Goal: Information Seeking & Learning: Learn about a topic

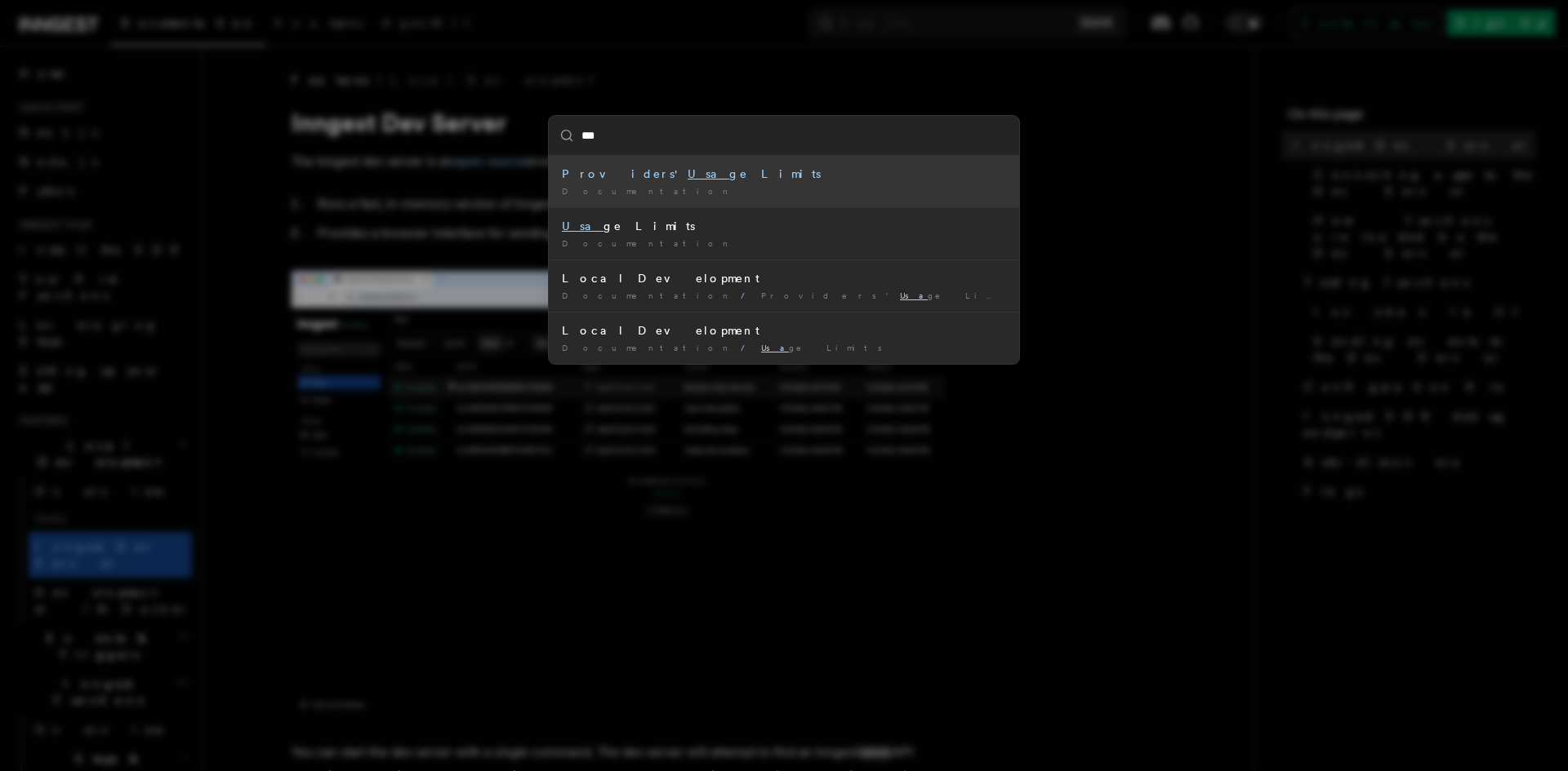
type input "****"
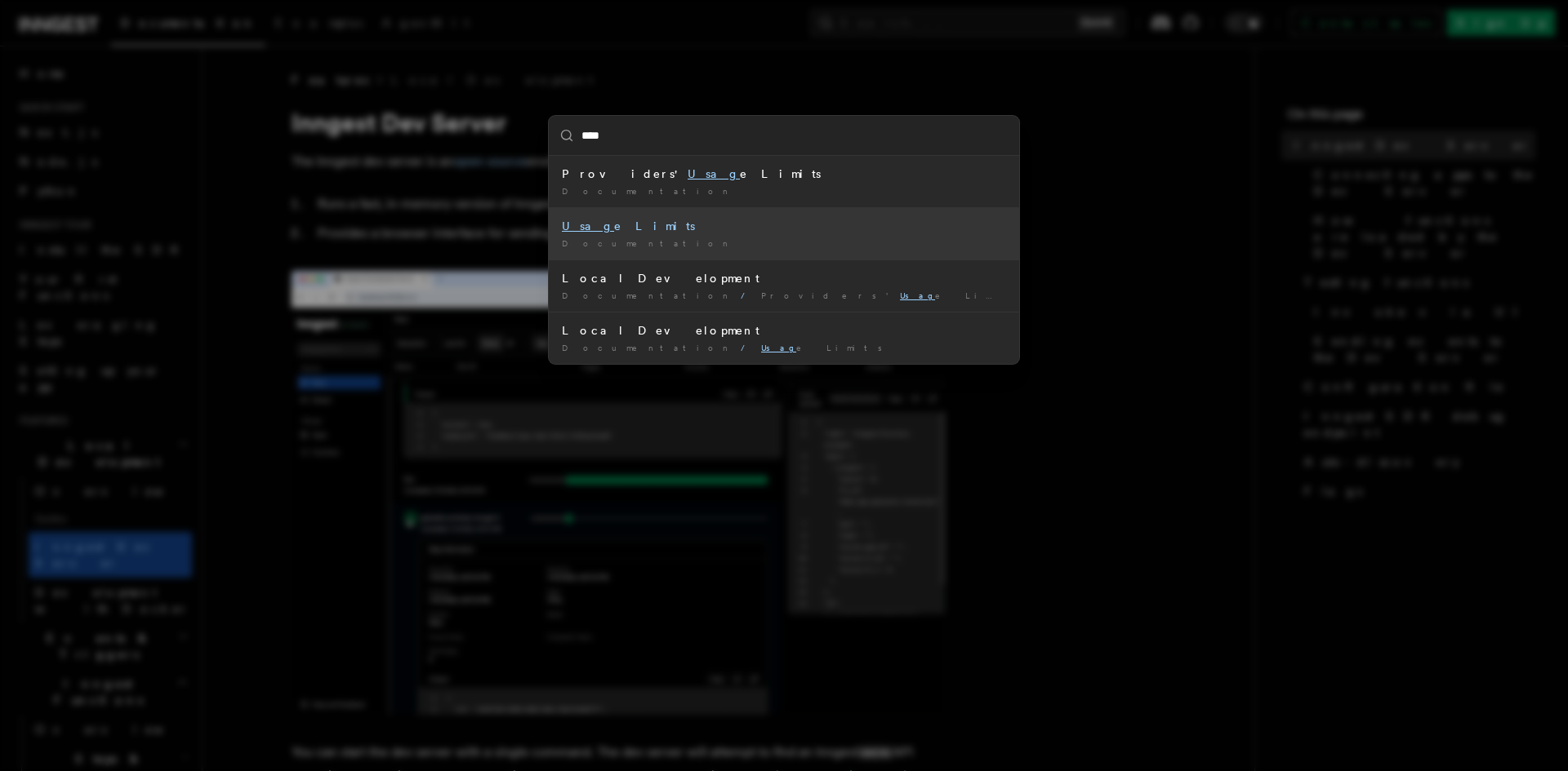
click at [607, 229] on div "Usag e Limits" at bounding box center [784, 226] width 444 height 16
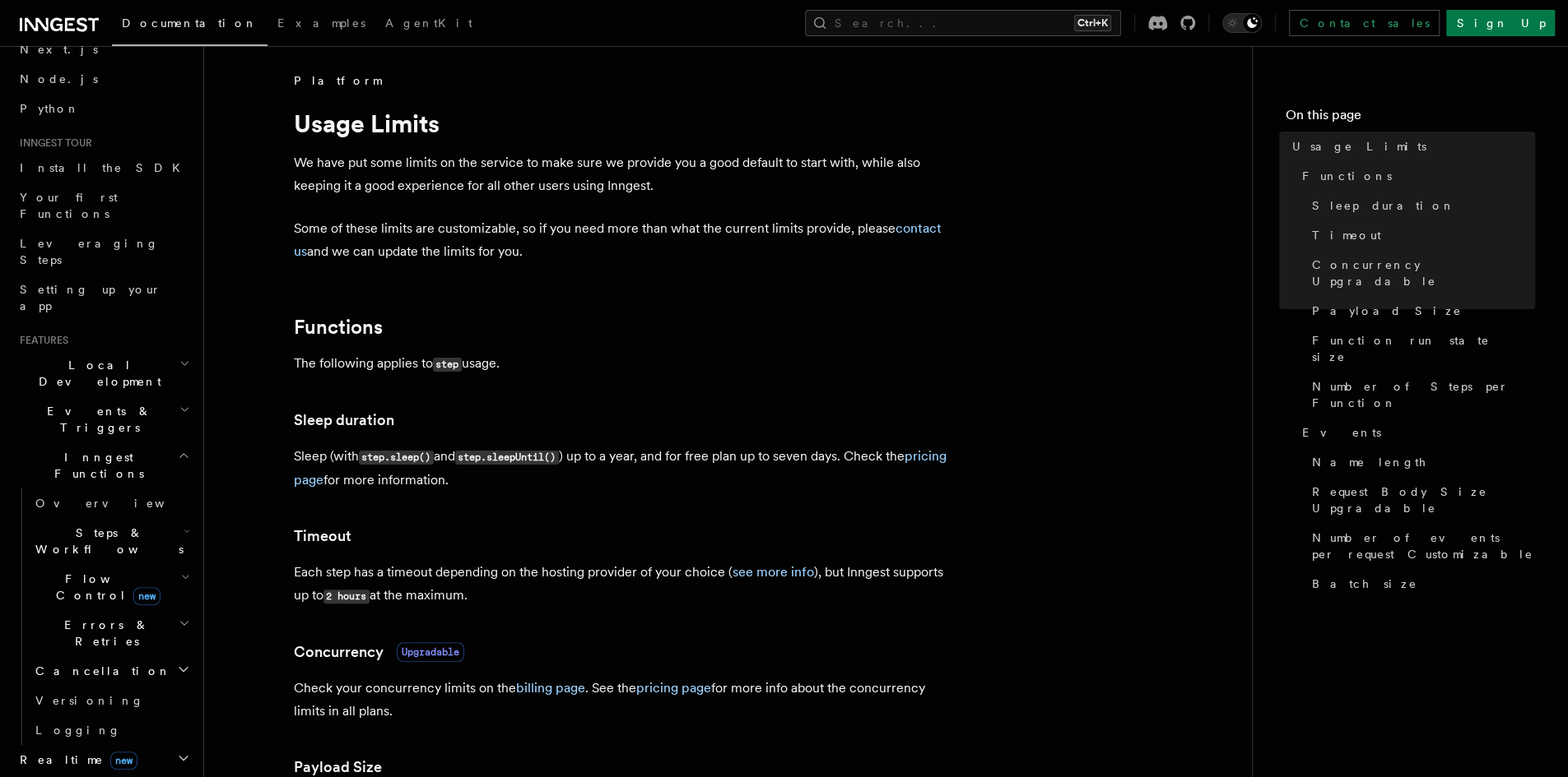
scroll to position [82, 0]
click at [180, 456] on icon "button" at bounding box center [183, 458] width 7 height 4
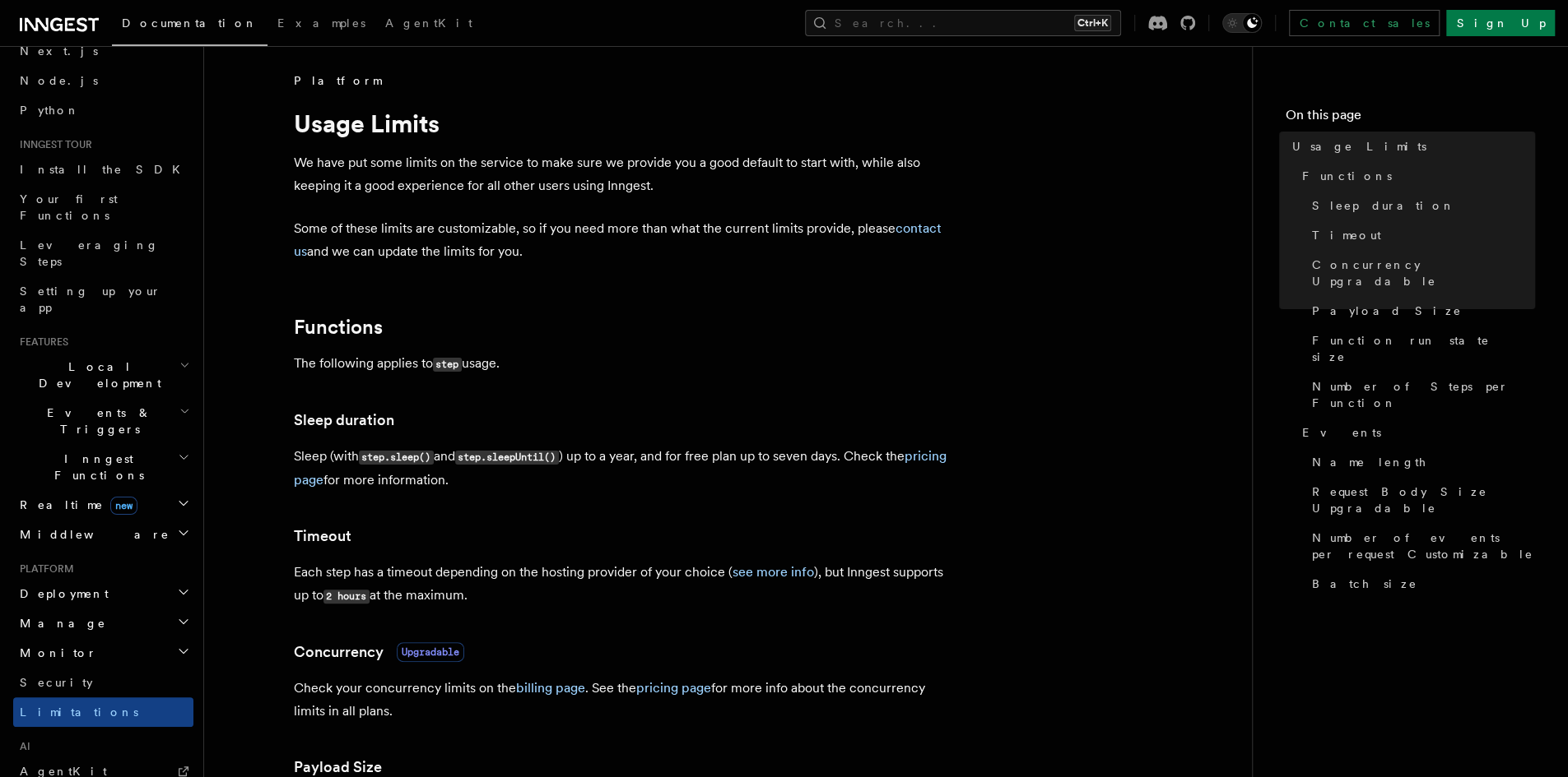
click at [177, 527] on icon "button" at bounding box center [183, 533] width 13 height 13
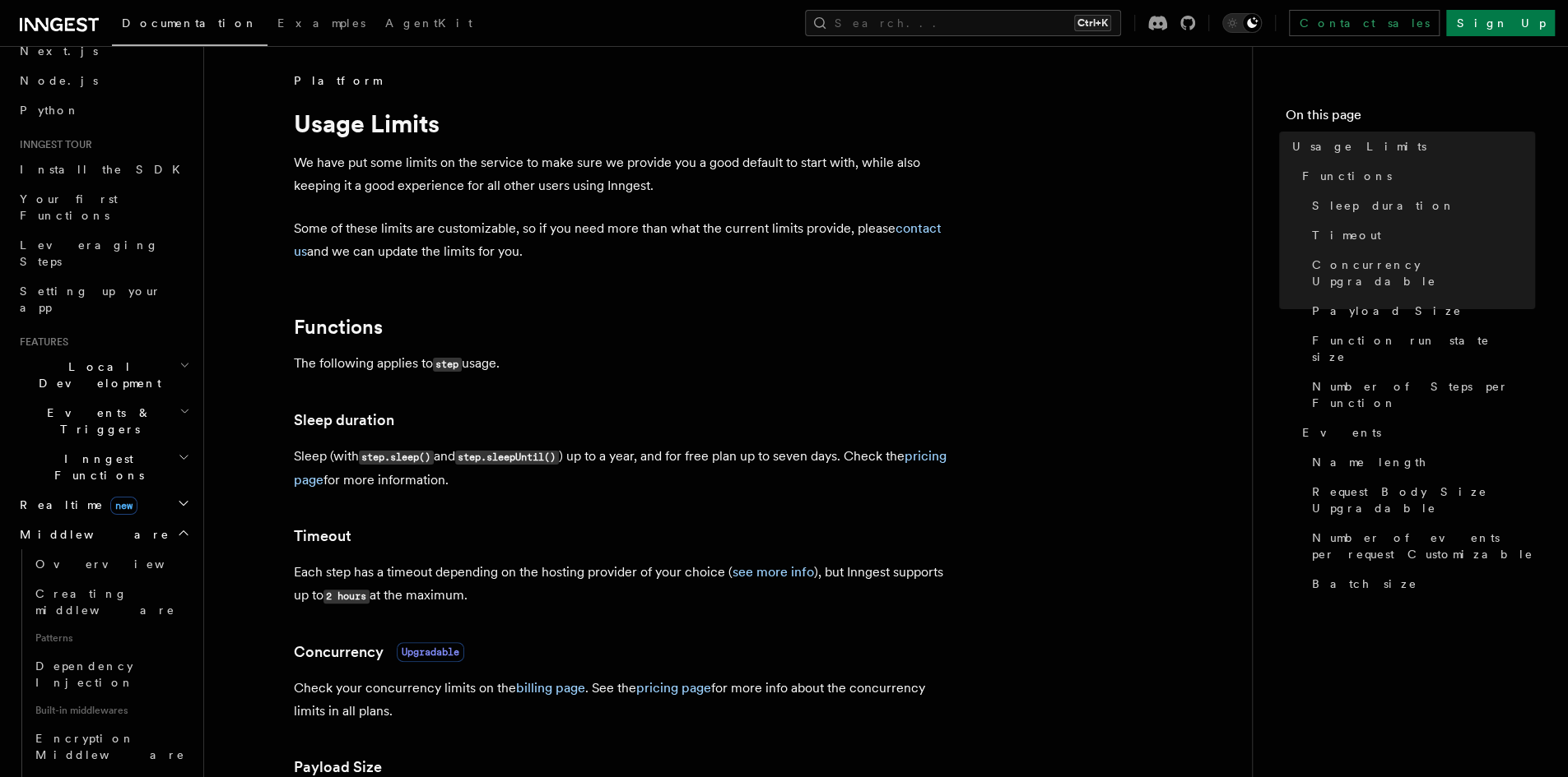
click at [177, 527] on icon "button" at bounding box center [183, 533] width 13 height 13
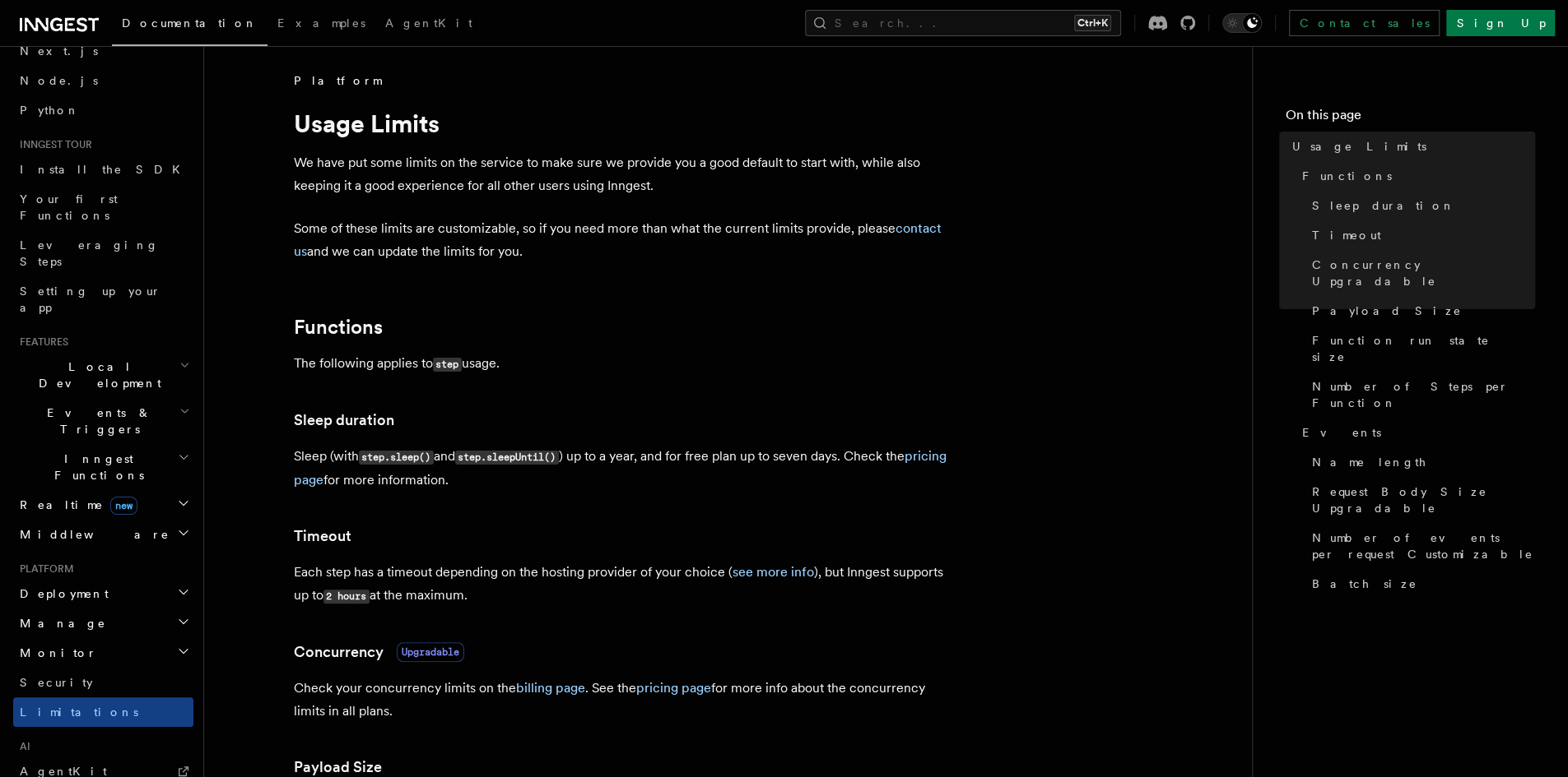
click at [179, 405] on icon "button" at bounding box center [184, 411] width 11 height 13
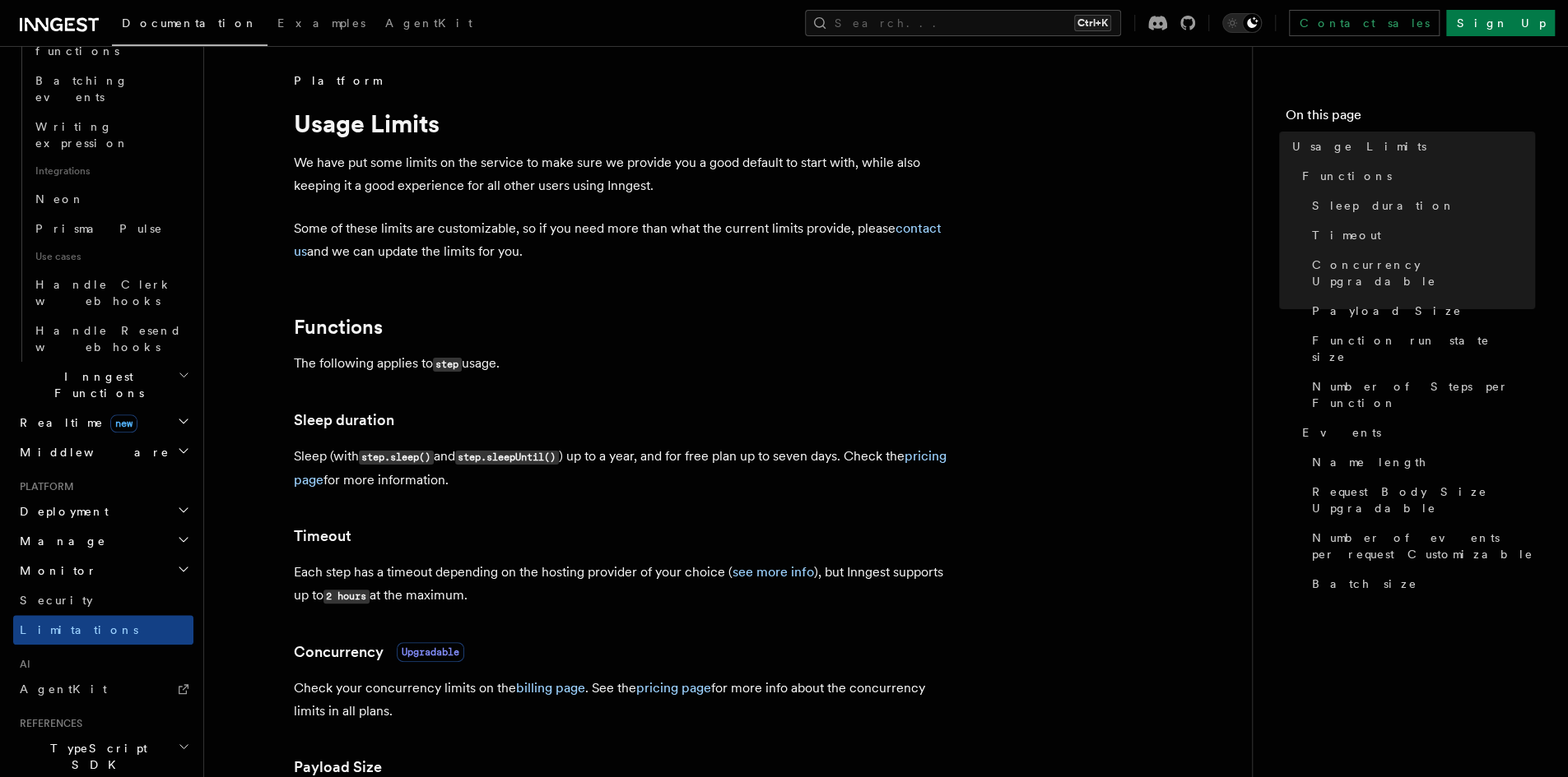
scroll to position [973, 0]
click at [135, 673] on link "AgentKit" at bounding box center [103, 688] width 180 height 30
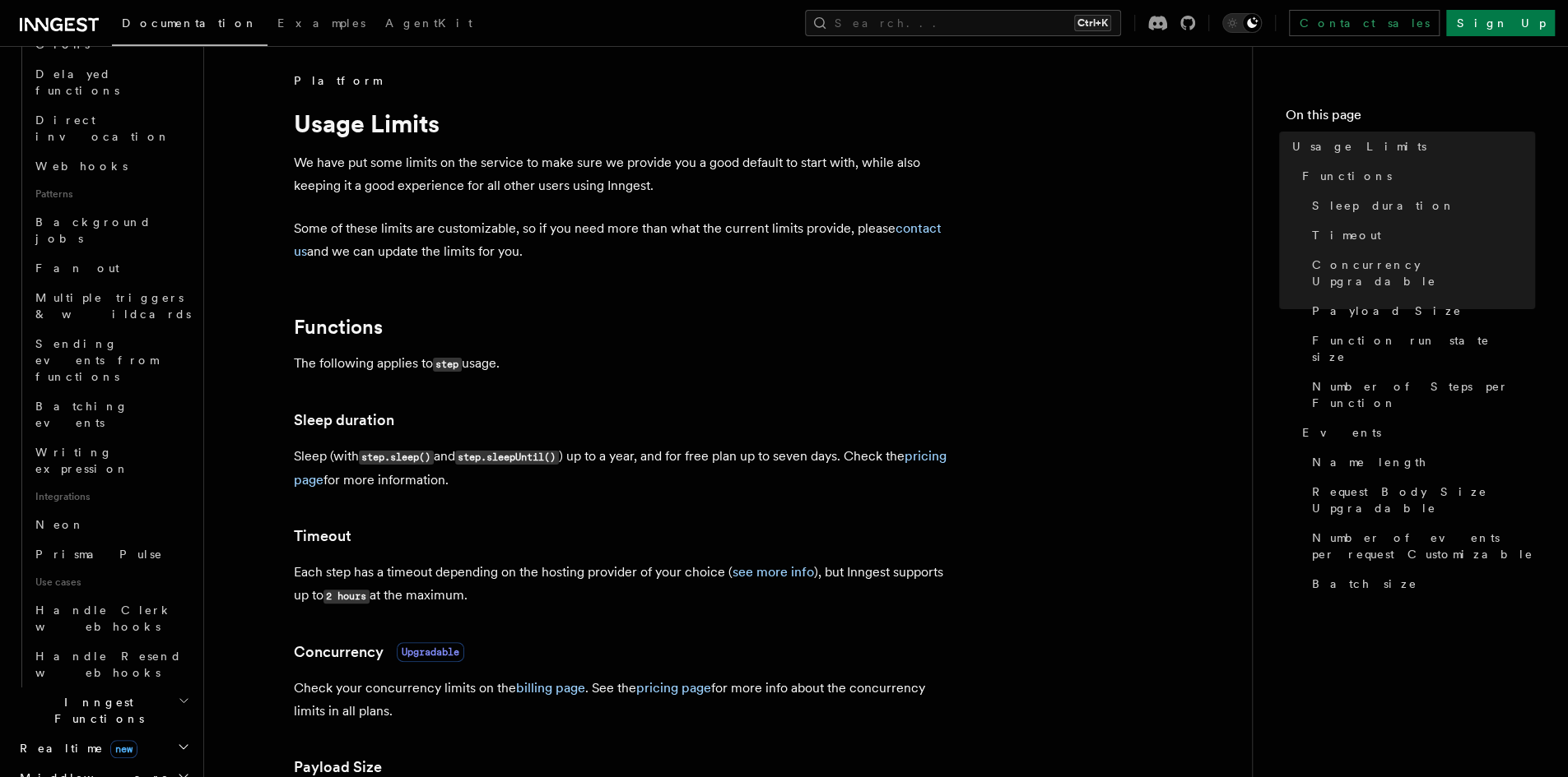
scroll to position [643, 0]
click at [90, 548] on span "Prisma Pulse" at bounding box center [100, 556] width 128 height 17
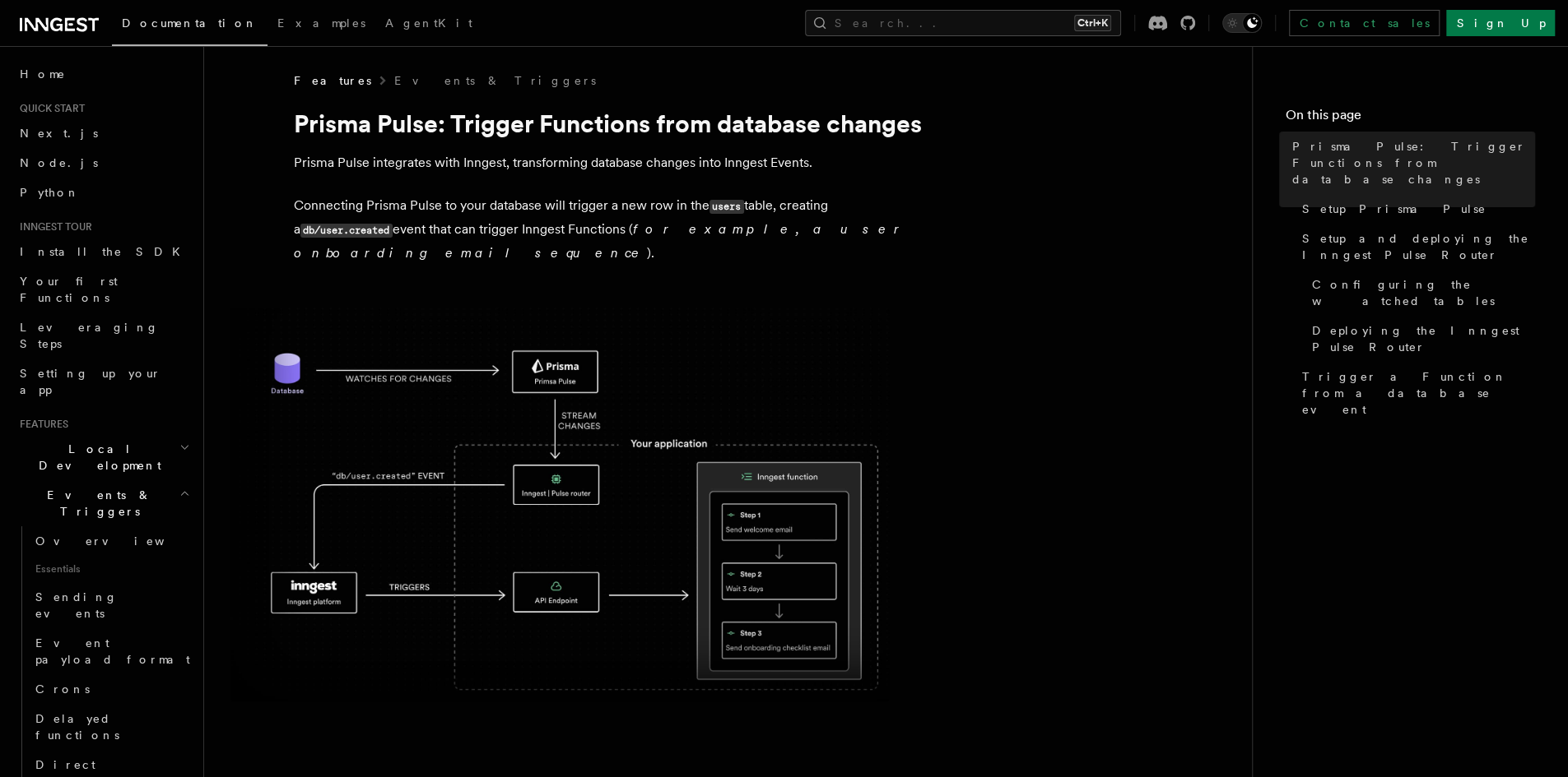
click at [153, 480] on h2 "Events & Triggers" at bounding box center [103, 503] width 180 height 46
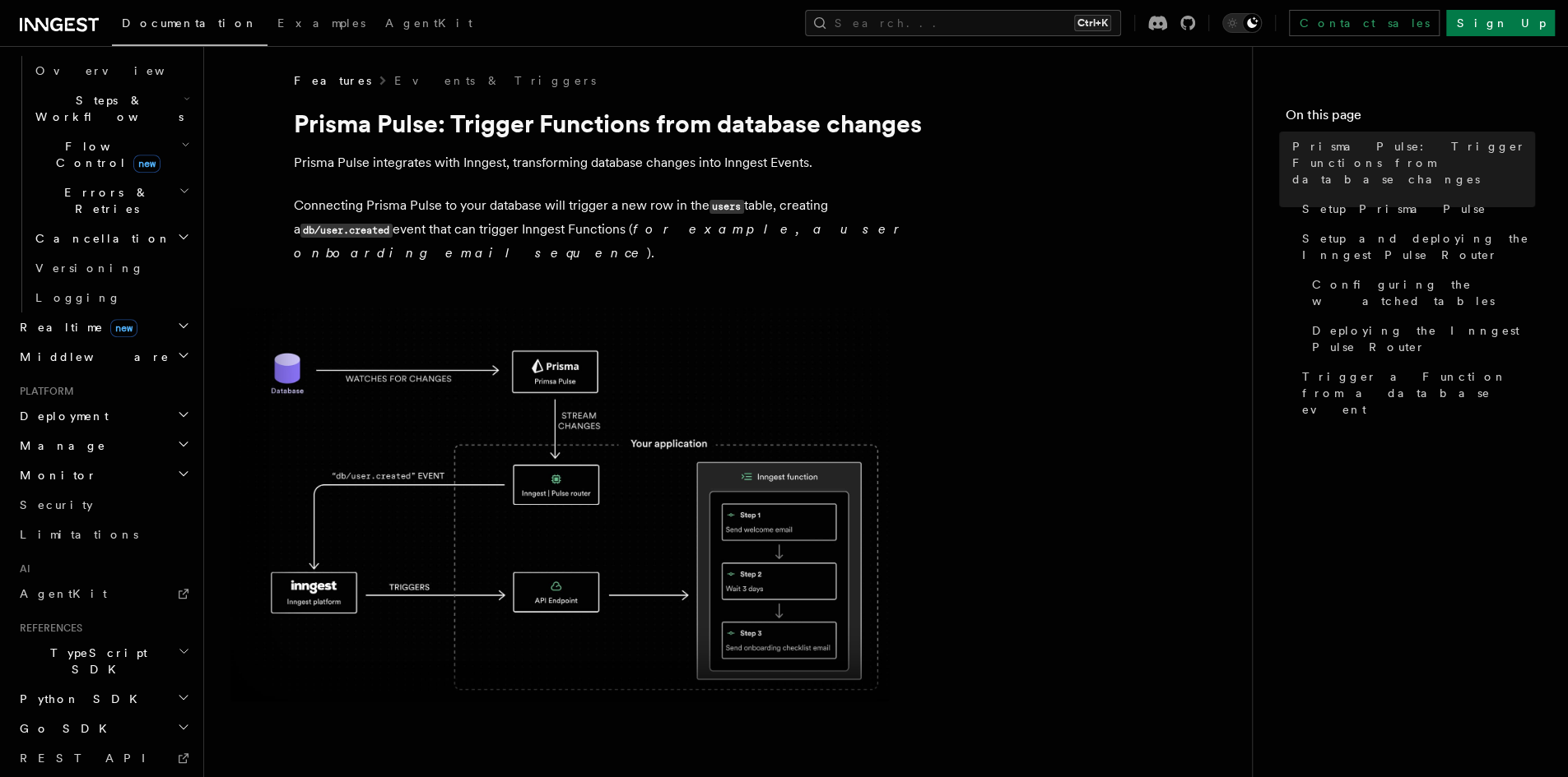
scroll to position [538, 0]
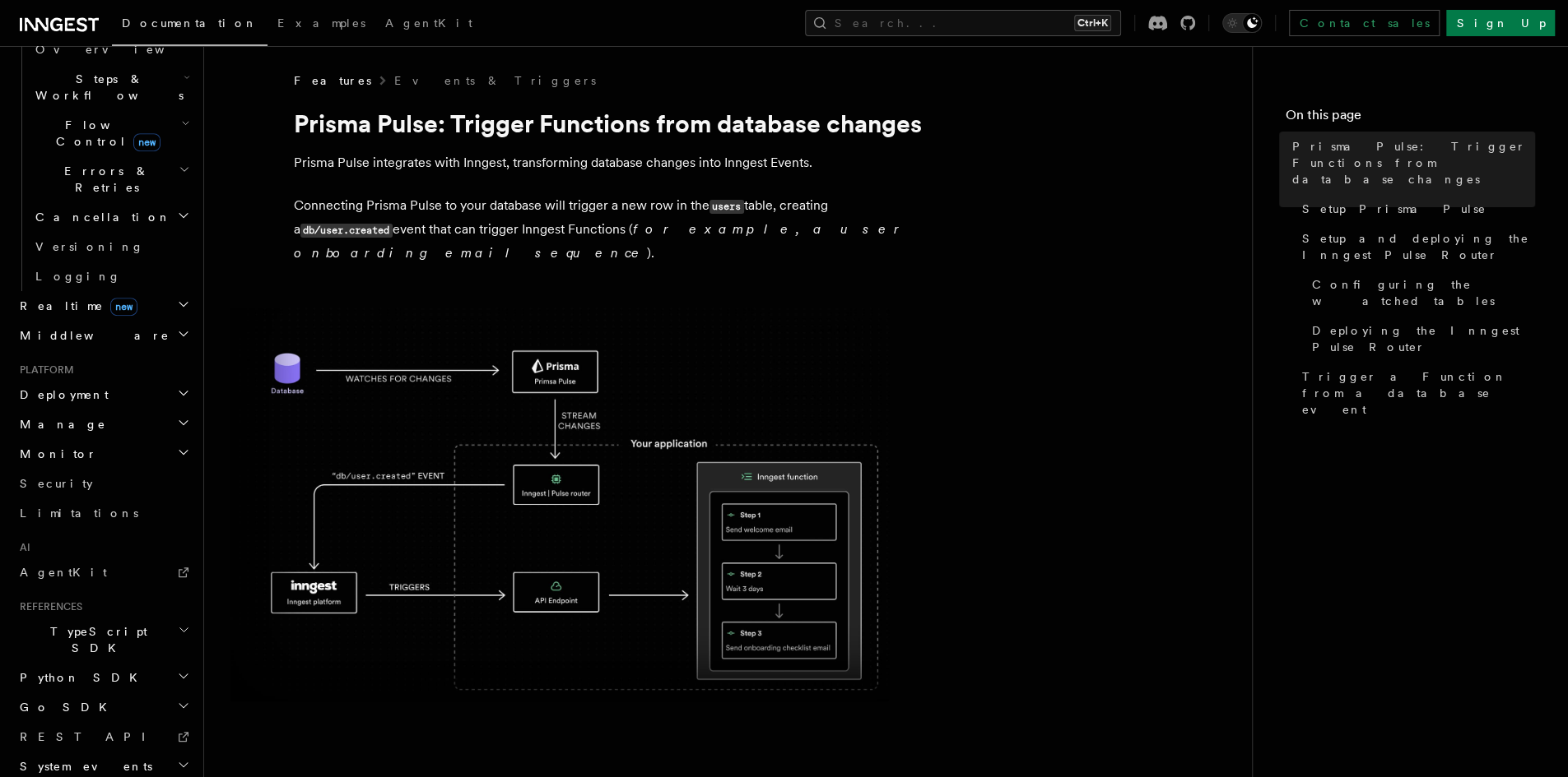
click at [178, 624] on icon "button" at bounding box center [183, 630] width 12 height 13
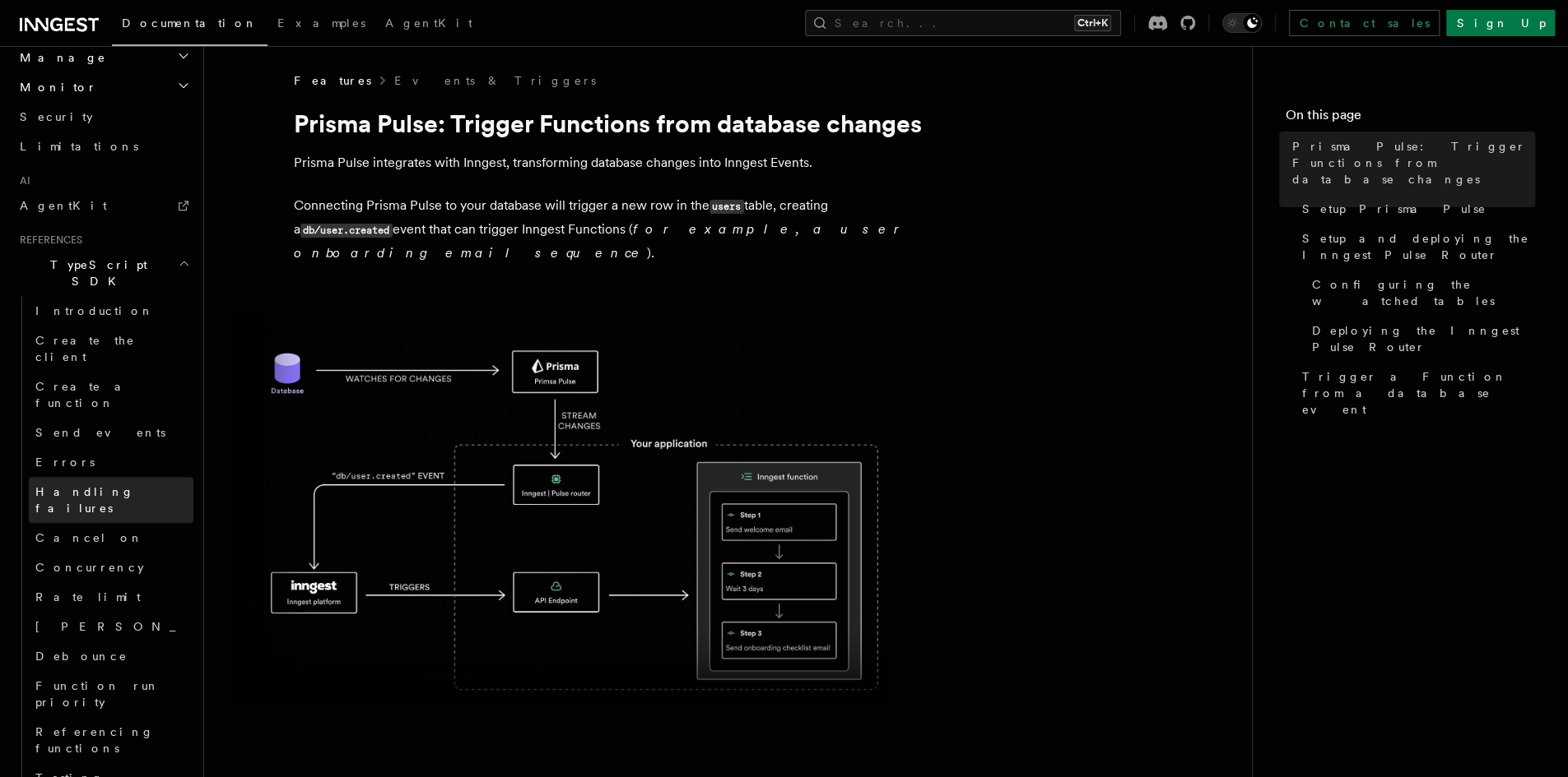
scroll to position [949, 0]
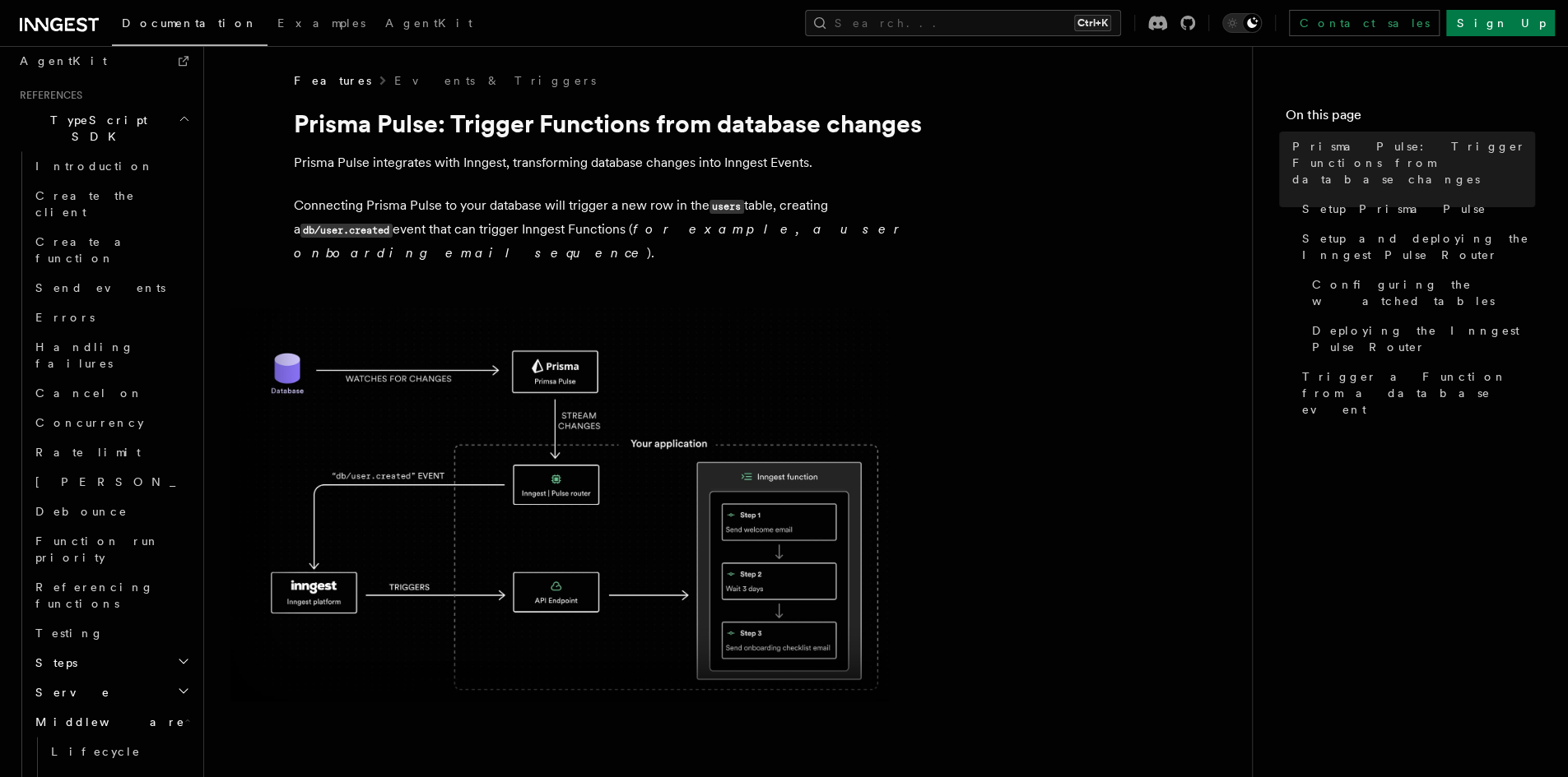
scroll to position [1114, 0]
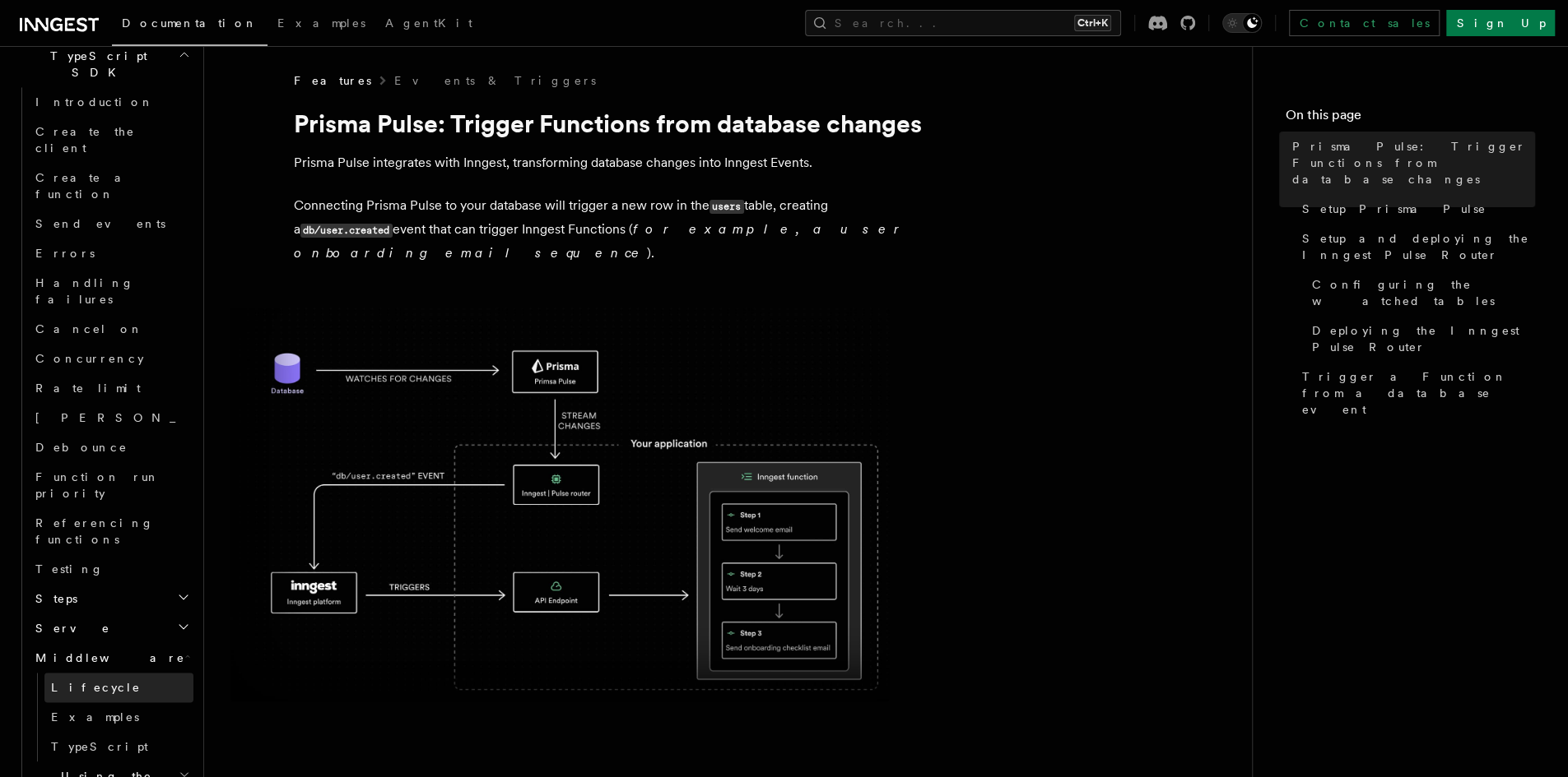
click at [90, 681] on span "Lifecycle" at bounding box center [96, 687] width 90 height 13
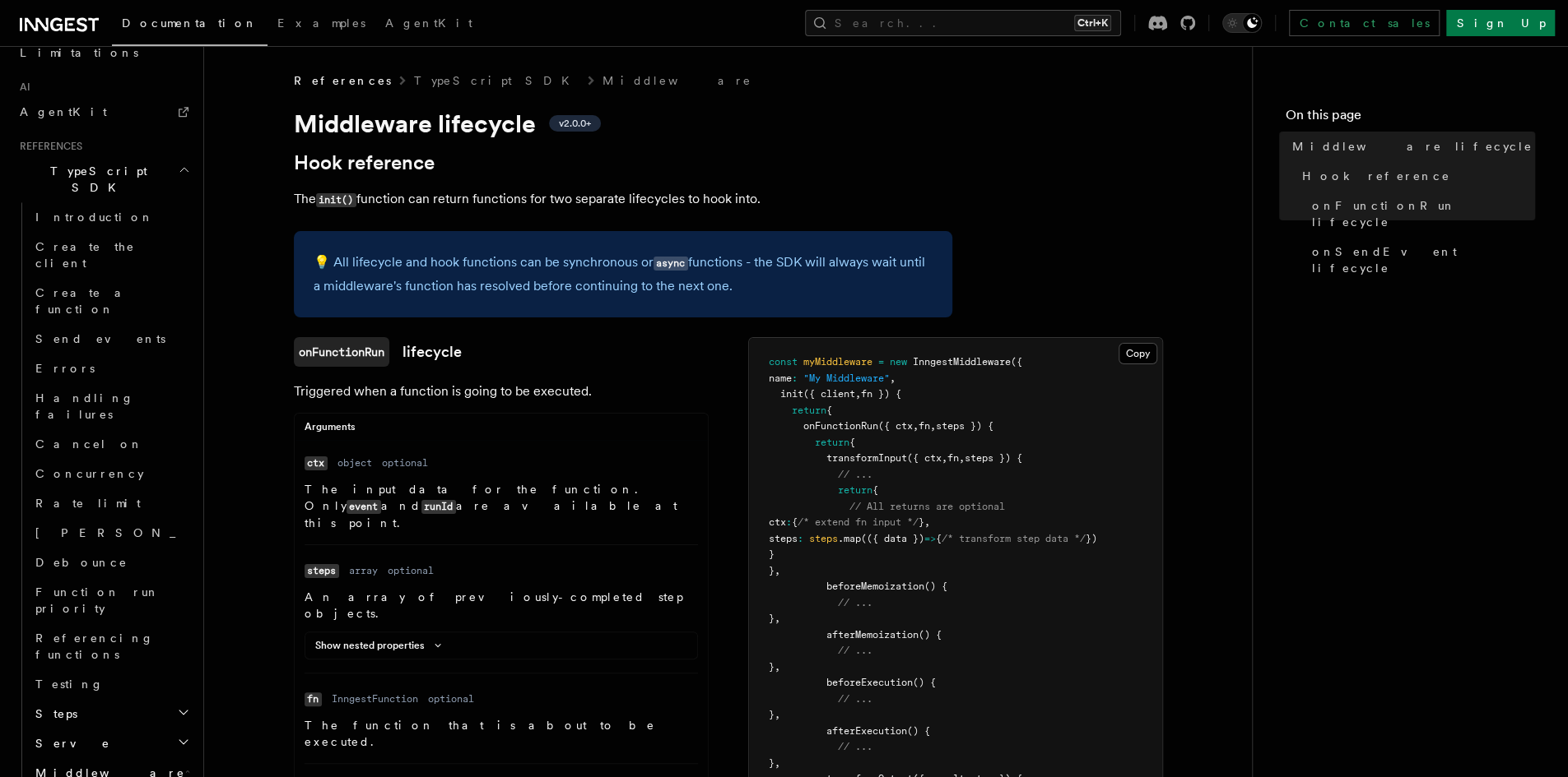
scroll to position [1279, 0]
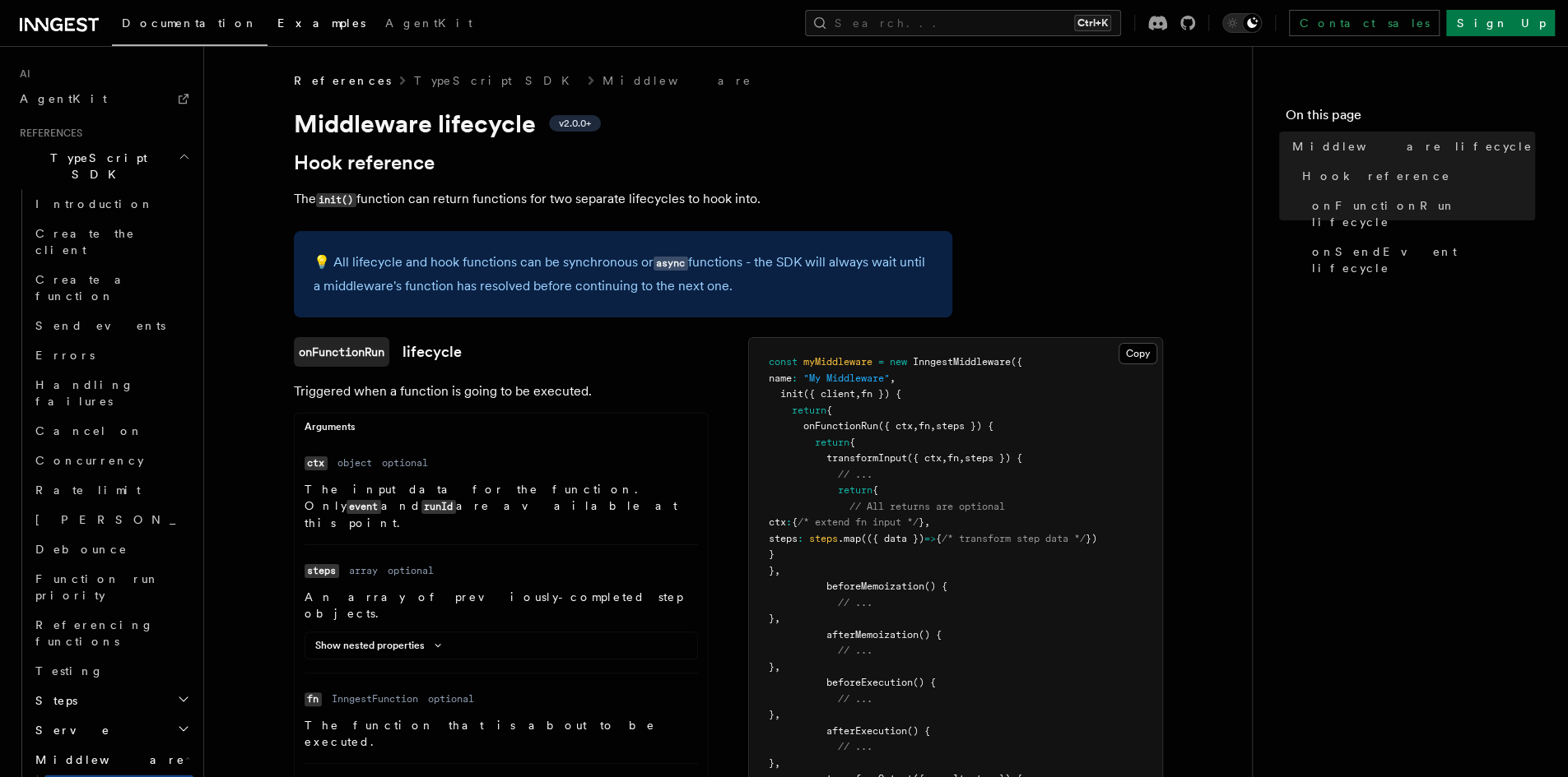
click at [277, 29] on span "Examples" at bounding box center [321, 23] width 88 height 13
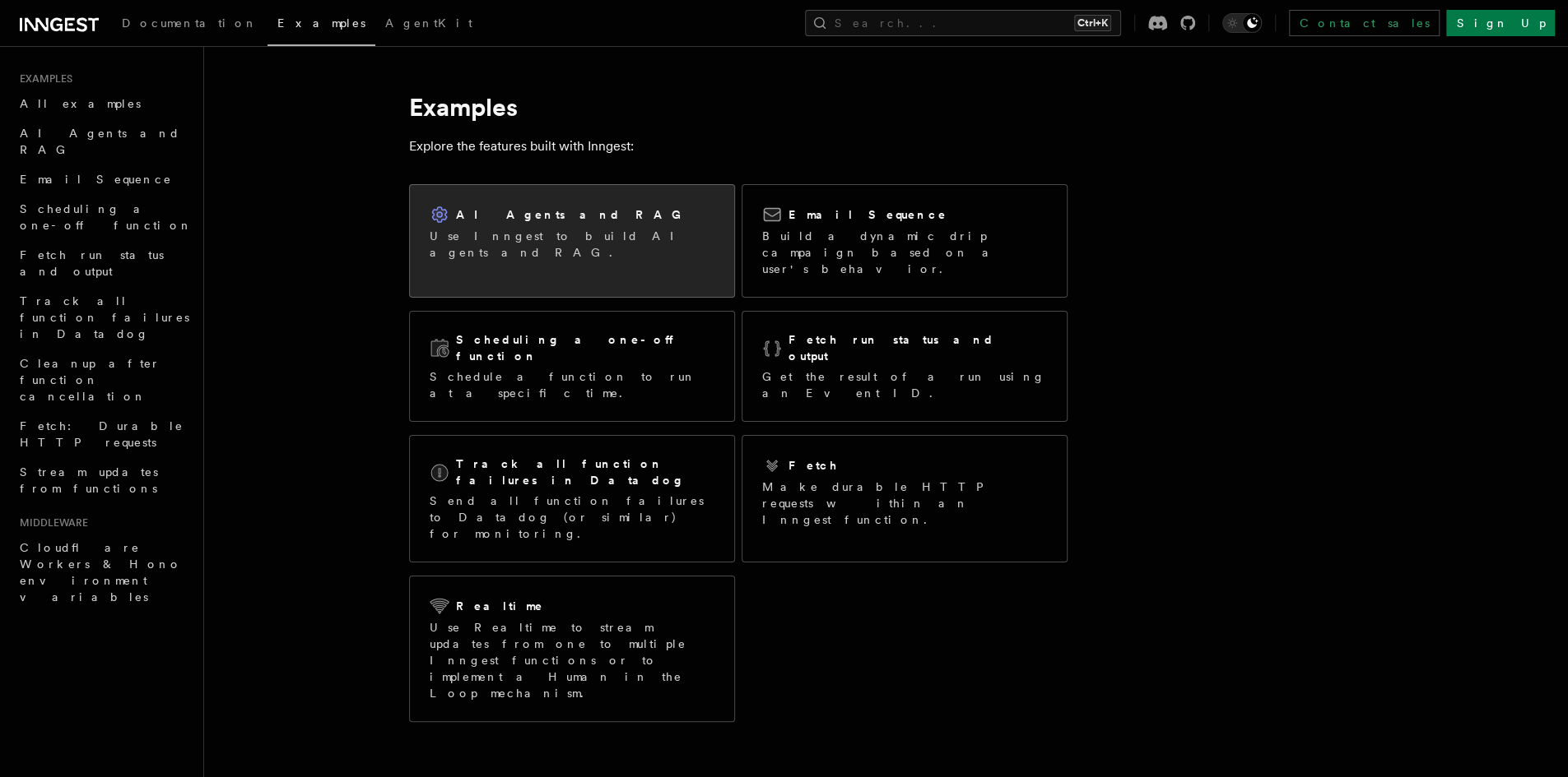
click at [530, 231] on p "Use Inngest to build AI agents and RAG." at bounding box center [572, 245] width 285 height 33
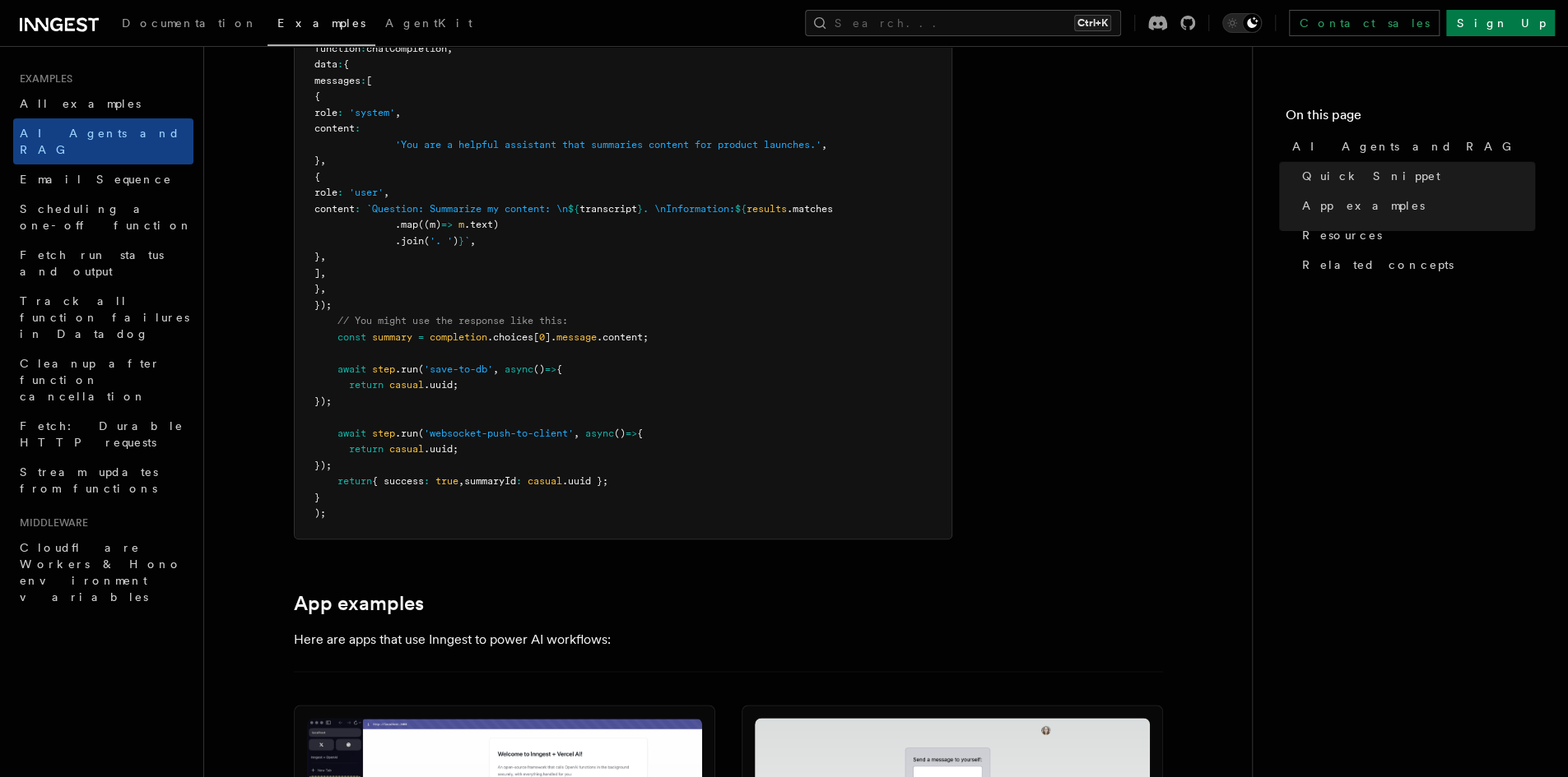
scroll to position [1152, 0]
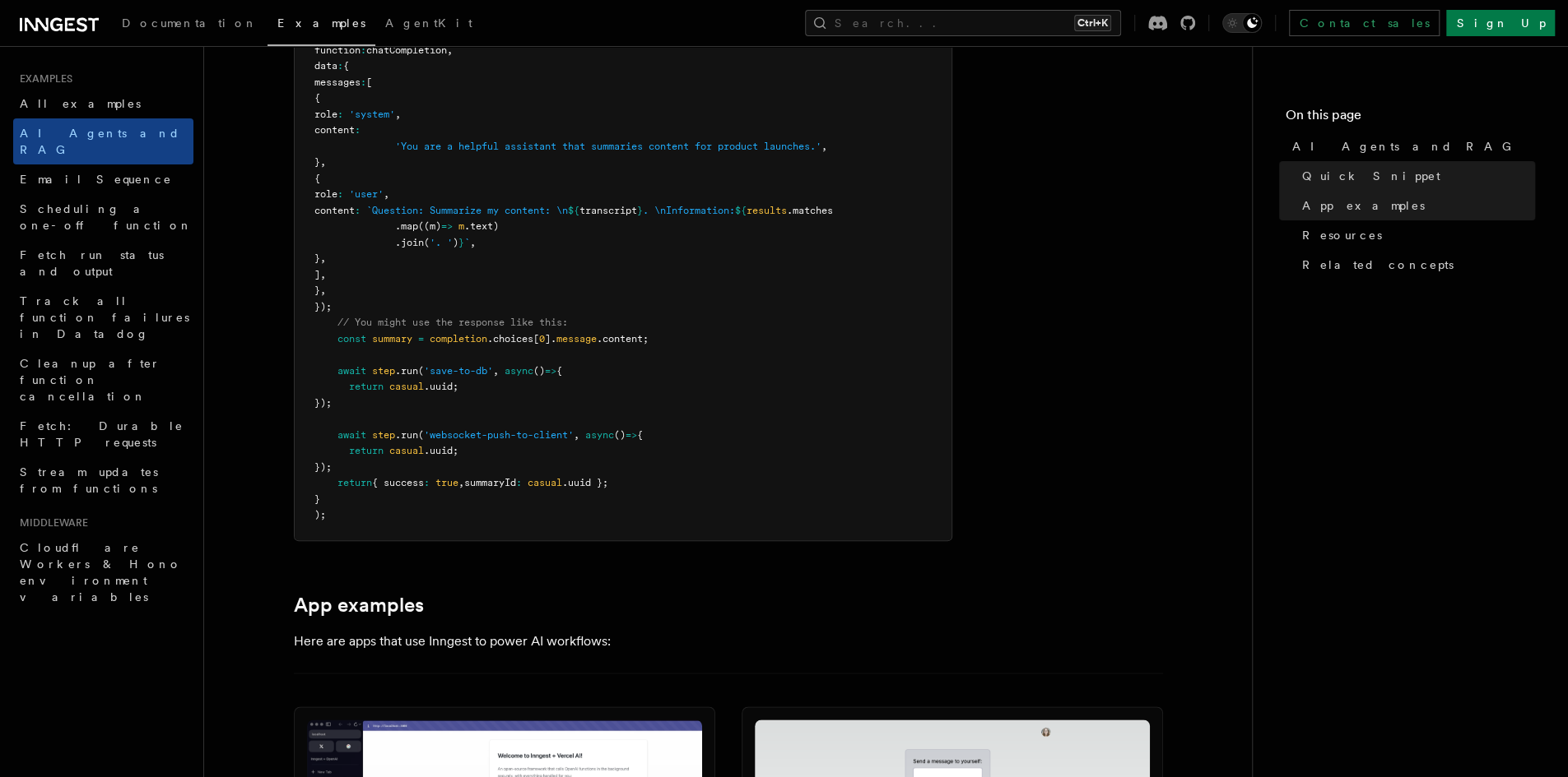
click at [54, 27] on icon at bounding box center [59, 25] width 79 height 20
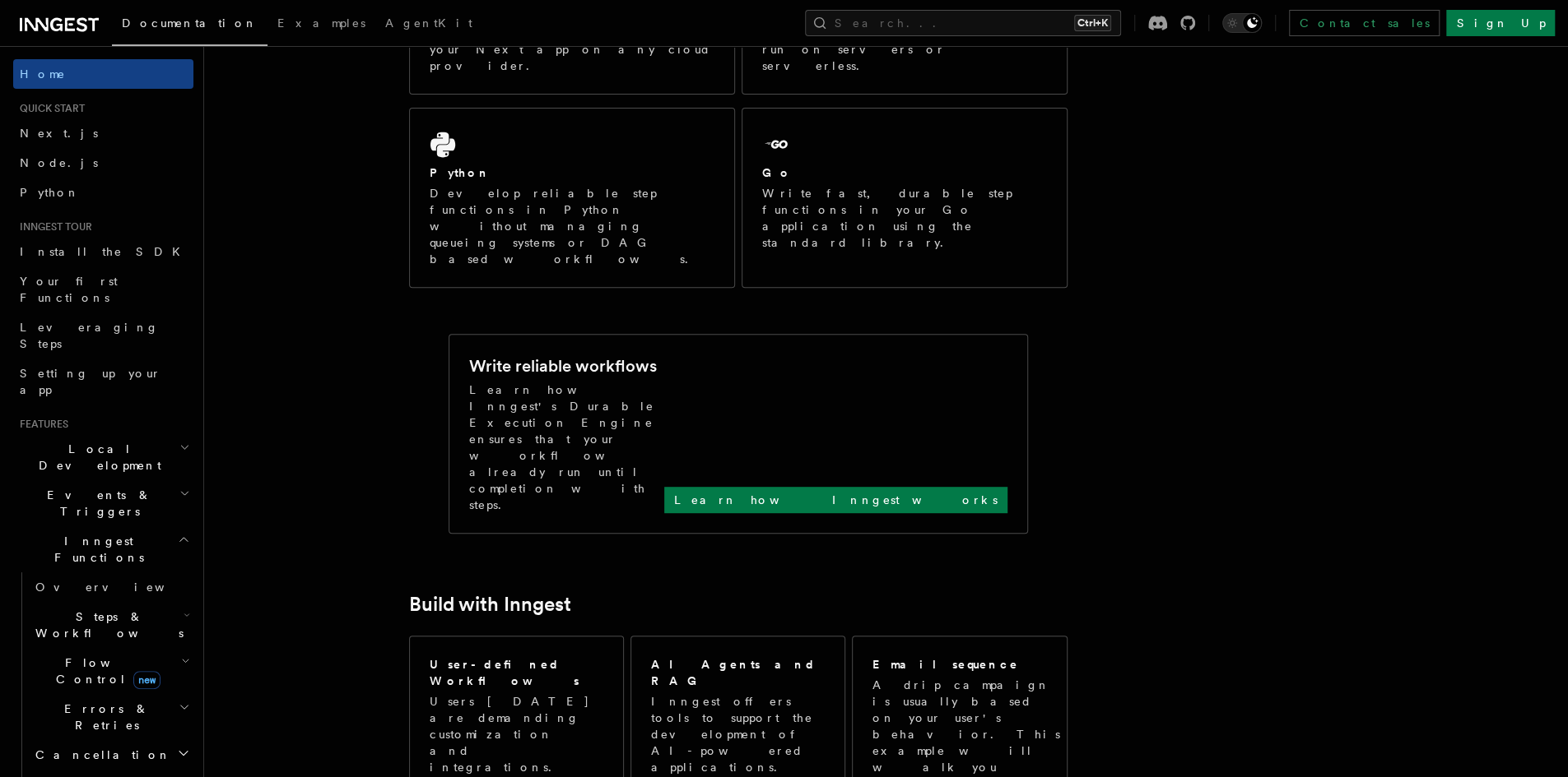
scroll to position [538, 0]
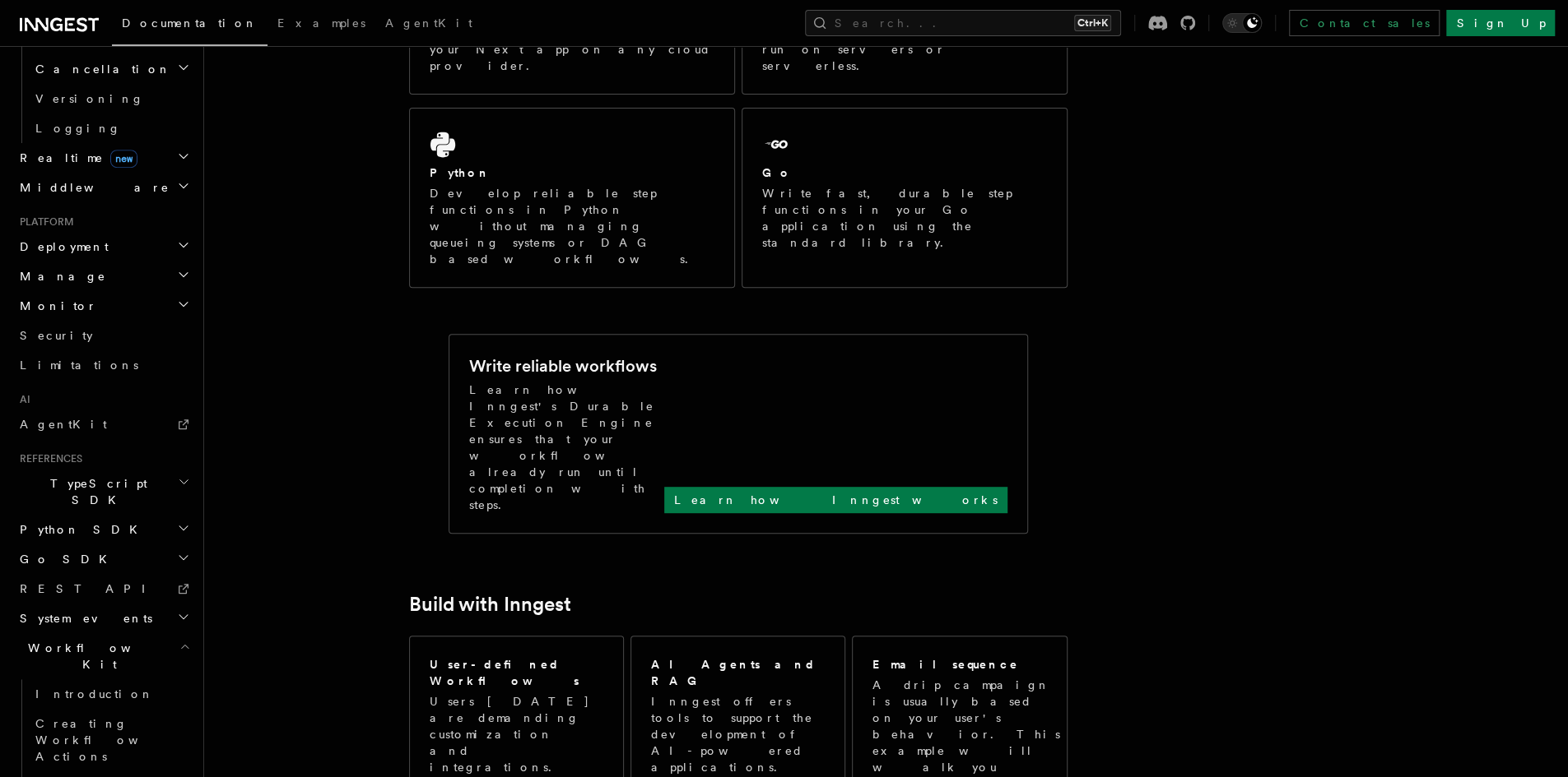
scroll to position [686, 0]
click at [92, 687] on span "Introduction" at bounding box center [95, 694] width 119 height 13
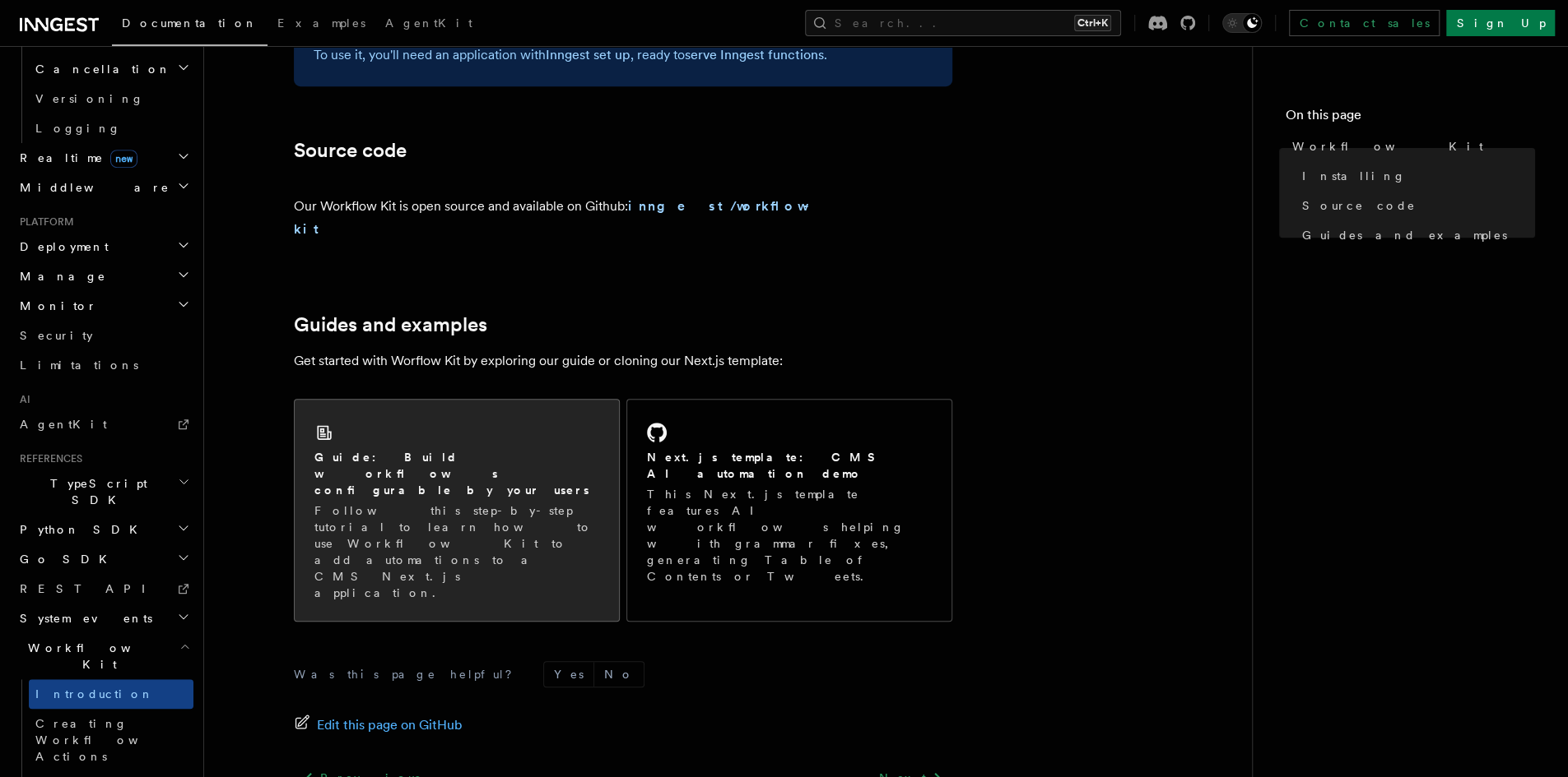
scroll to position [969, 0]
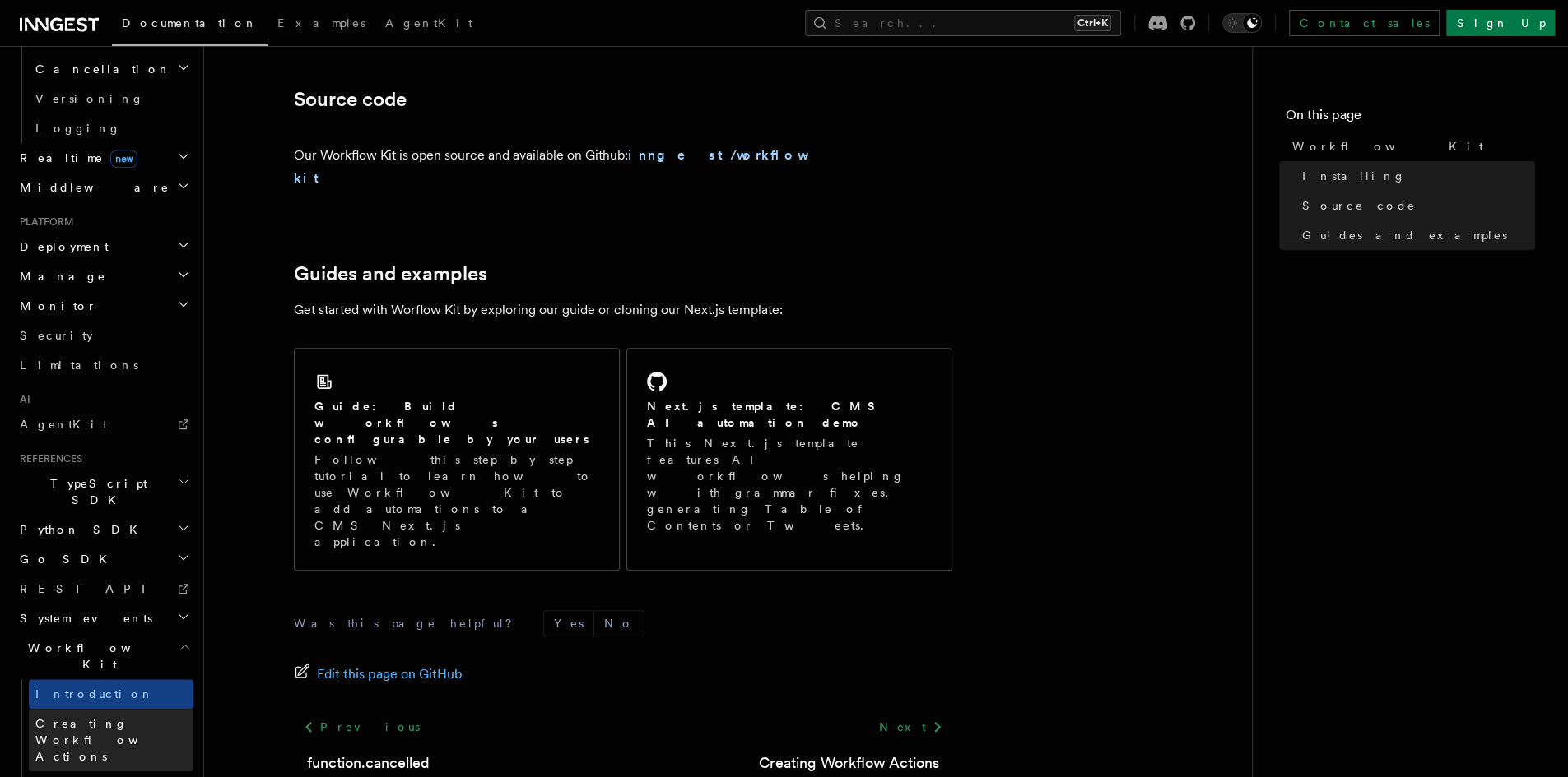
click at [87, 716] on span "Creating Workflow Actions" at bounding box center [114, 741] width 158 height 50
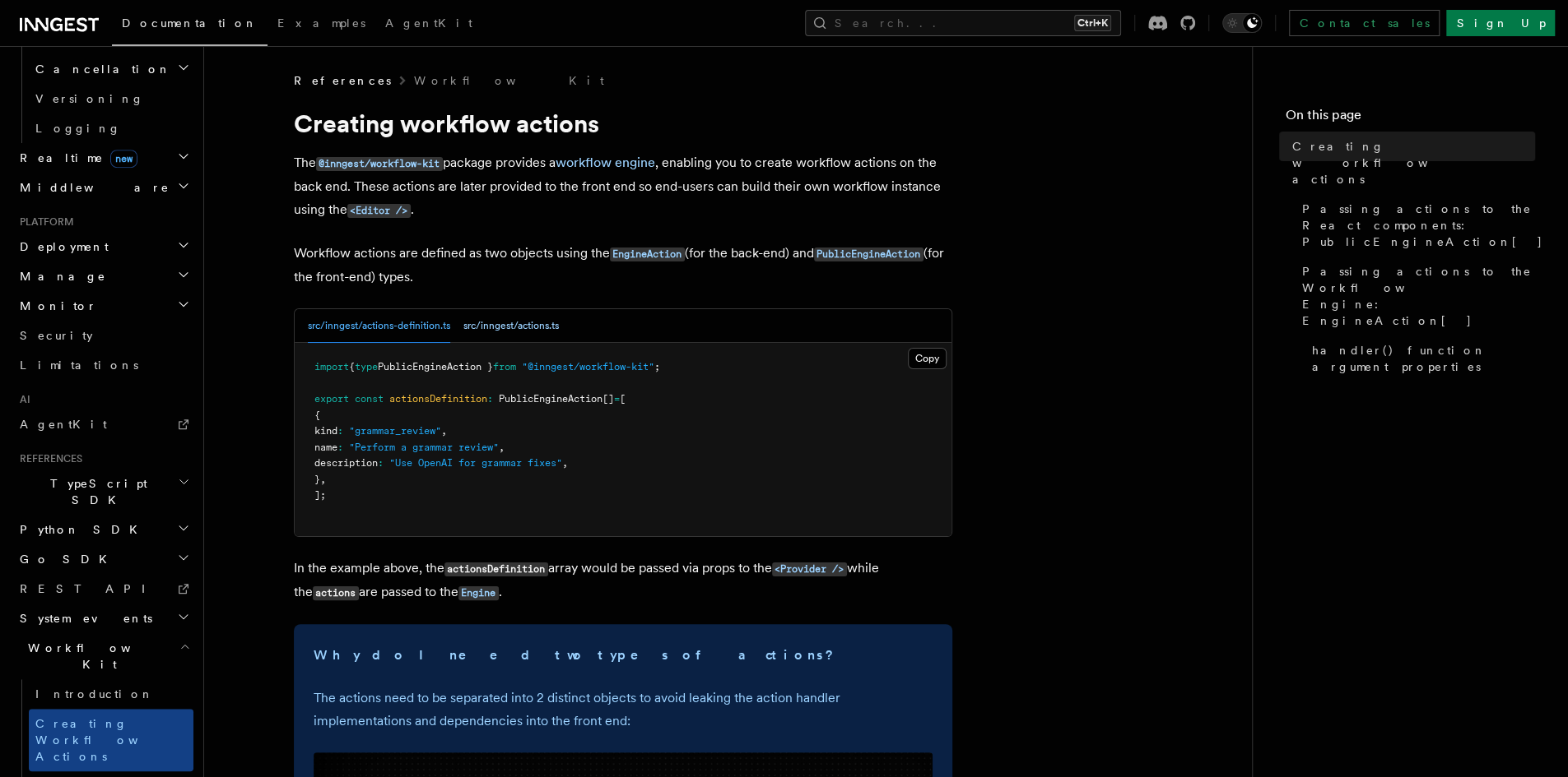
click at [499, 336] on button "src/inngest/actions.ts" at bounding box center [511, 326] width 95 height 34
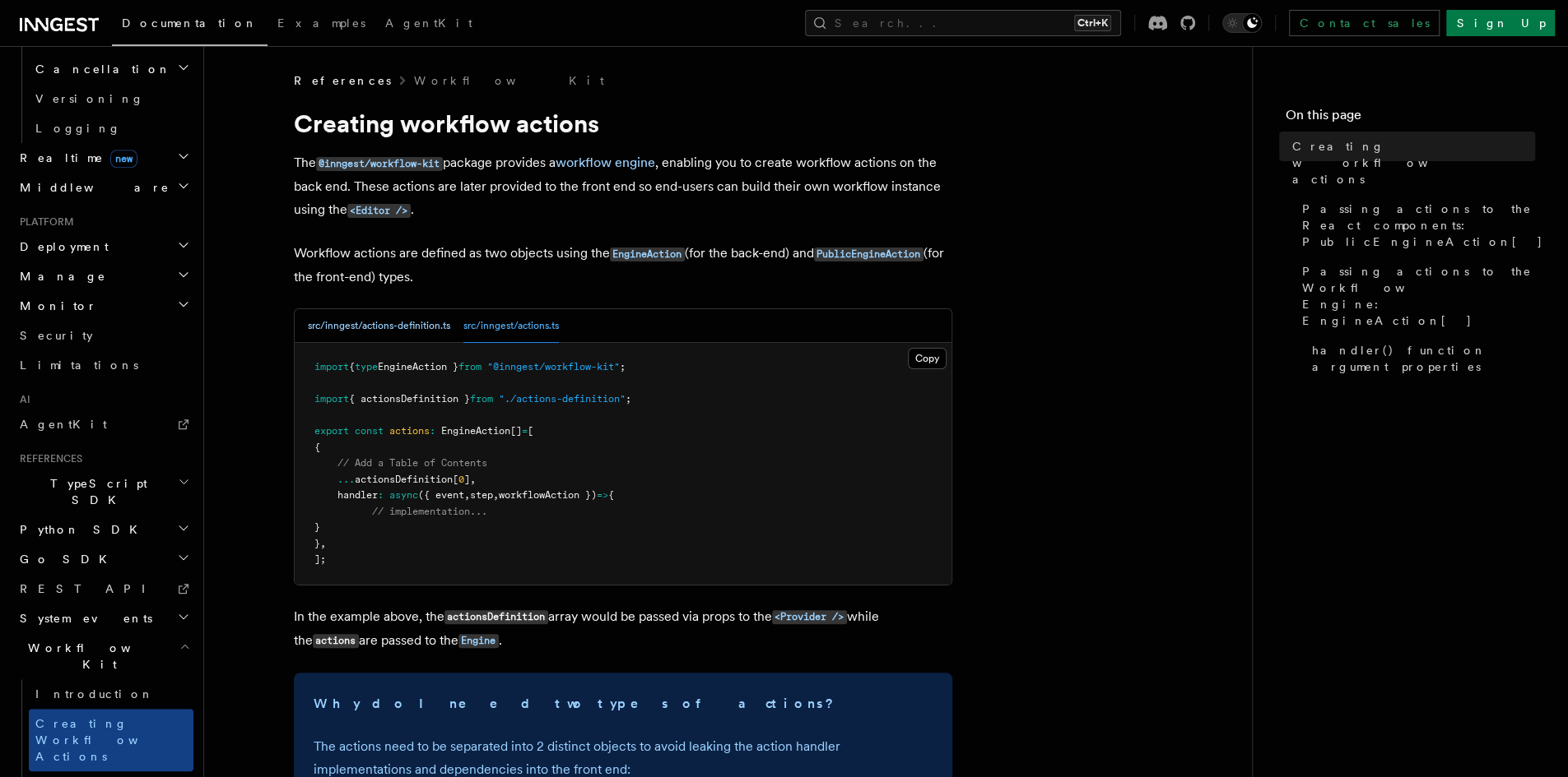
click at [386, 329] on button "src/inngest/actions-definition.ts" at bounding box center [379, 326] width 143 height 34
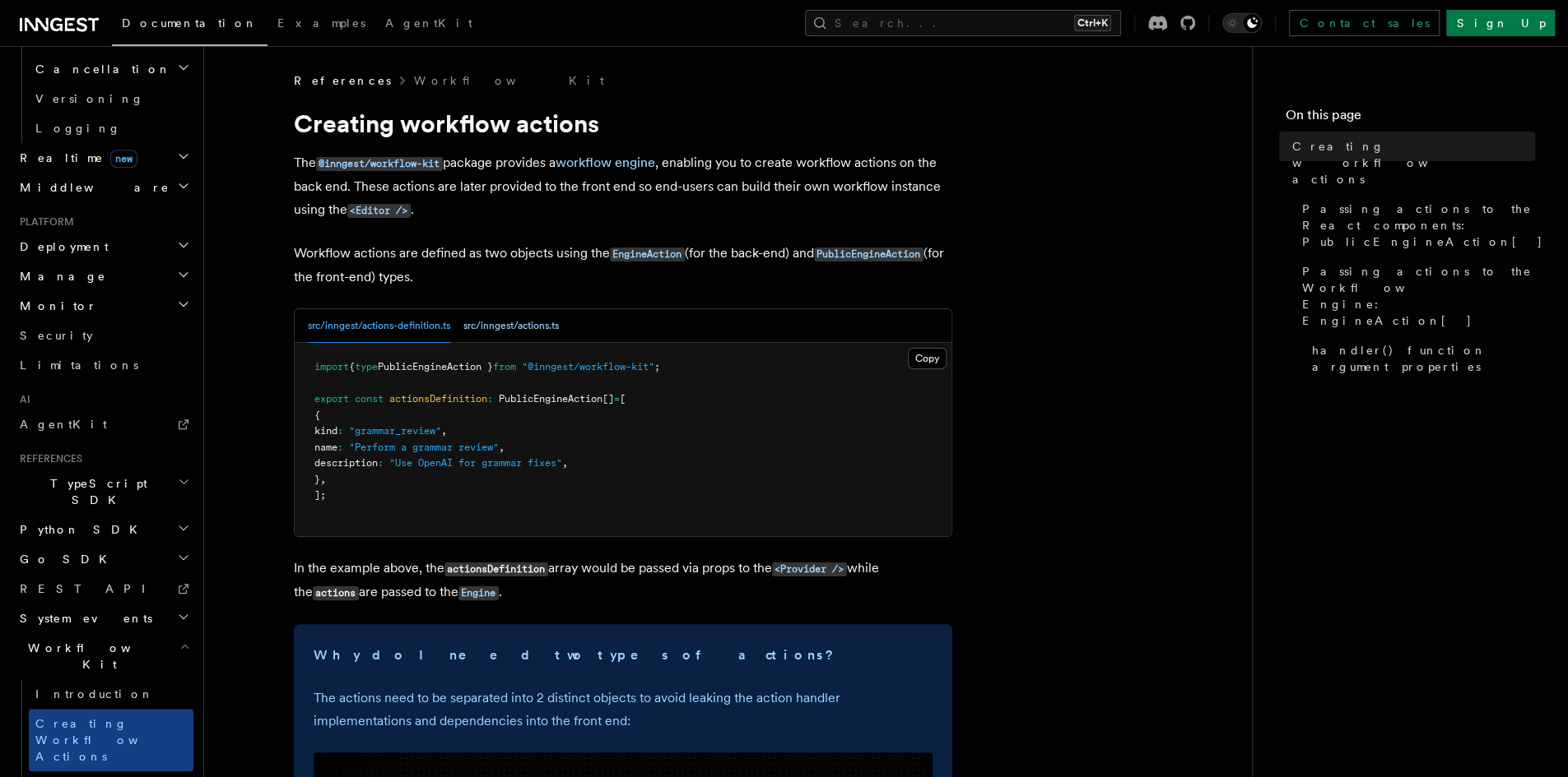
click at [522, 329] on button "src/inngest/actions.ts" at bounding box center [511, 326] width 95 height 34
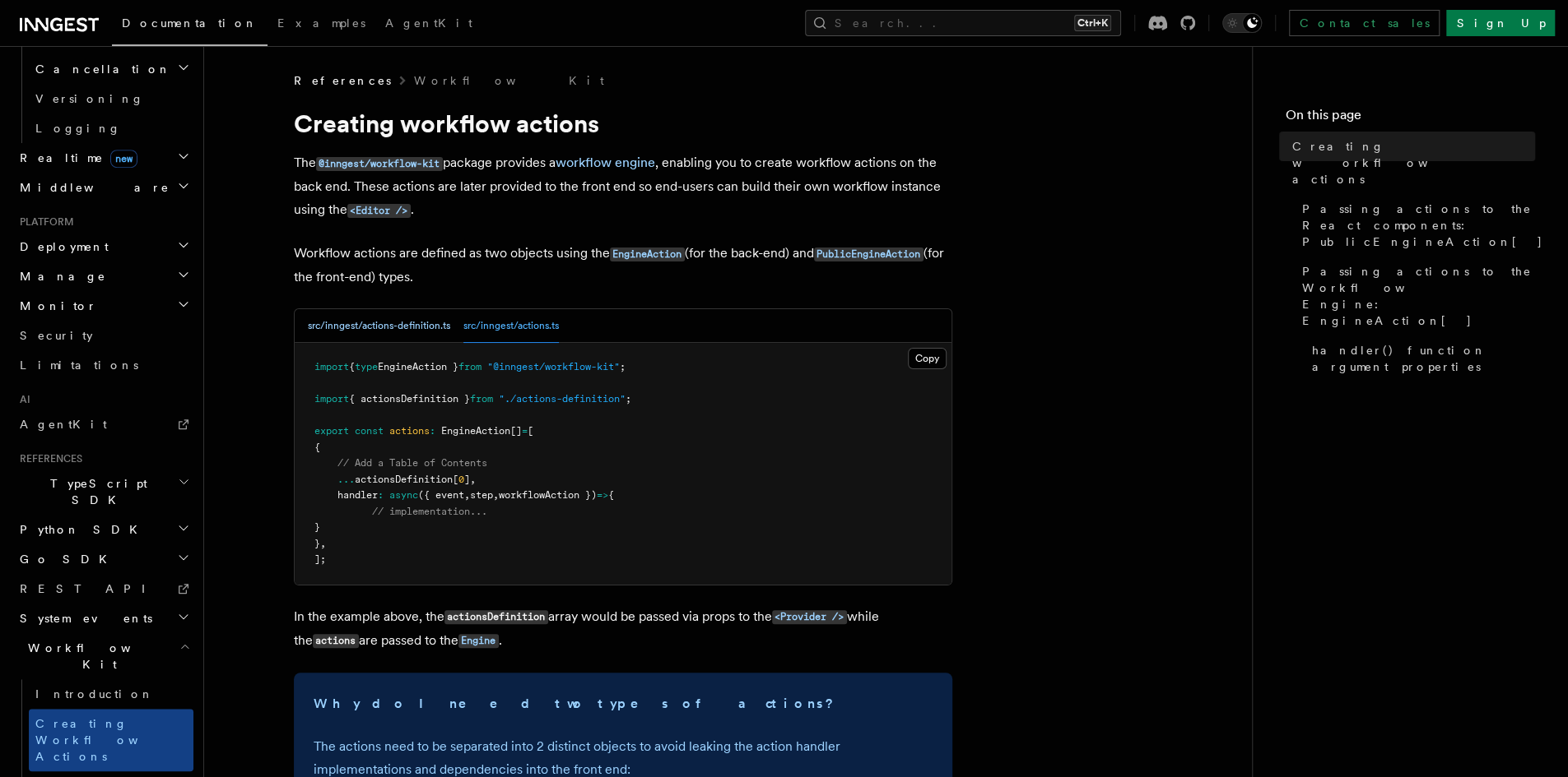
click at [391, 328] on button "src/inngest/actions-definition.ts" at bounding box center [379, 326] width 143 height 34
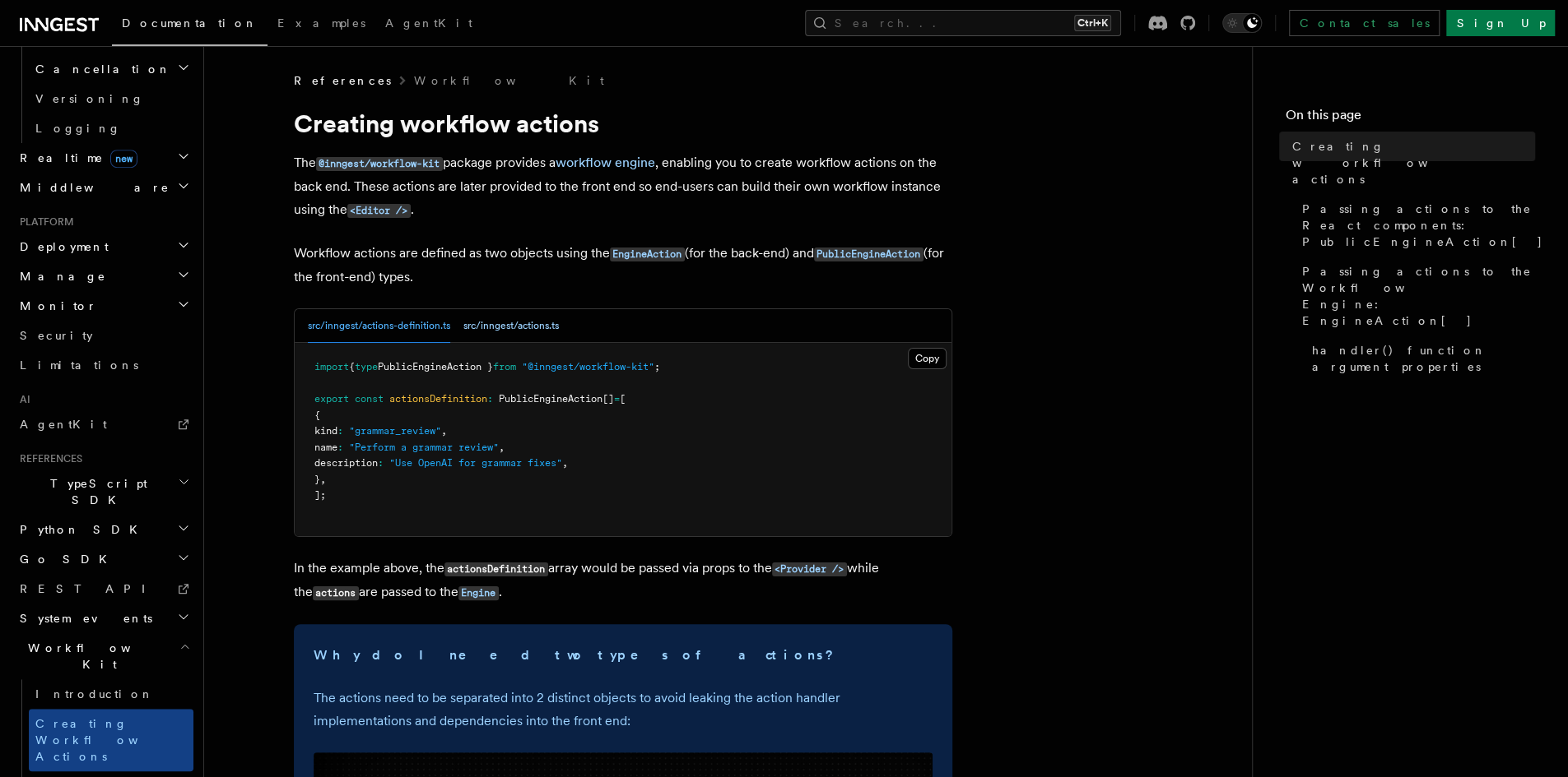
click at [514, 327] on button "src/inngest/actions.ts" at bounding box center [511, 326] width 95 height 34
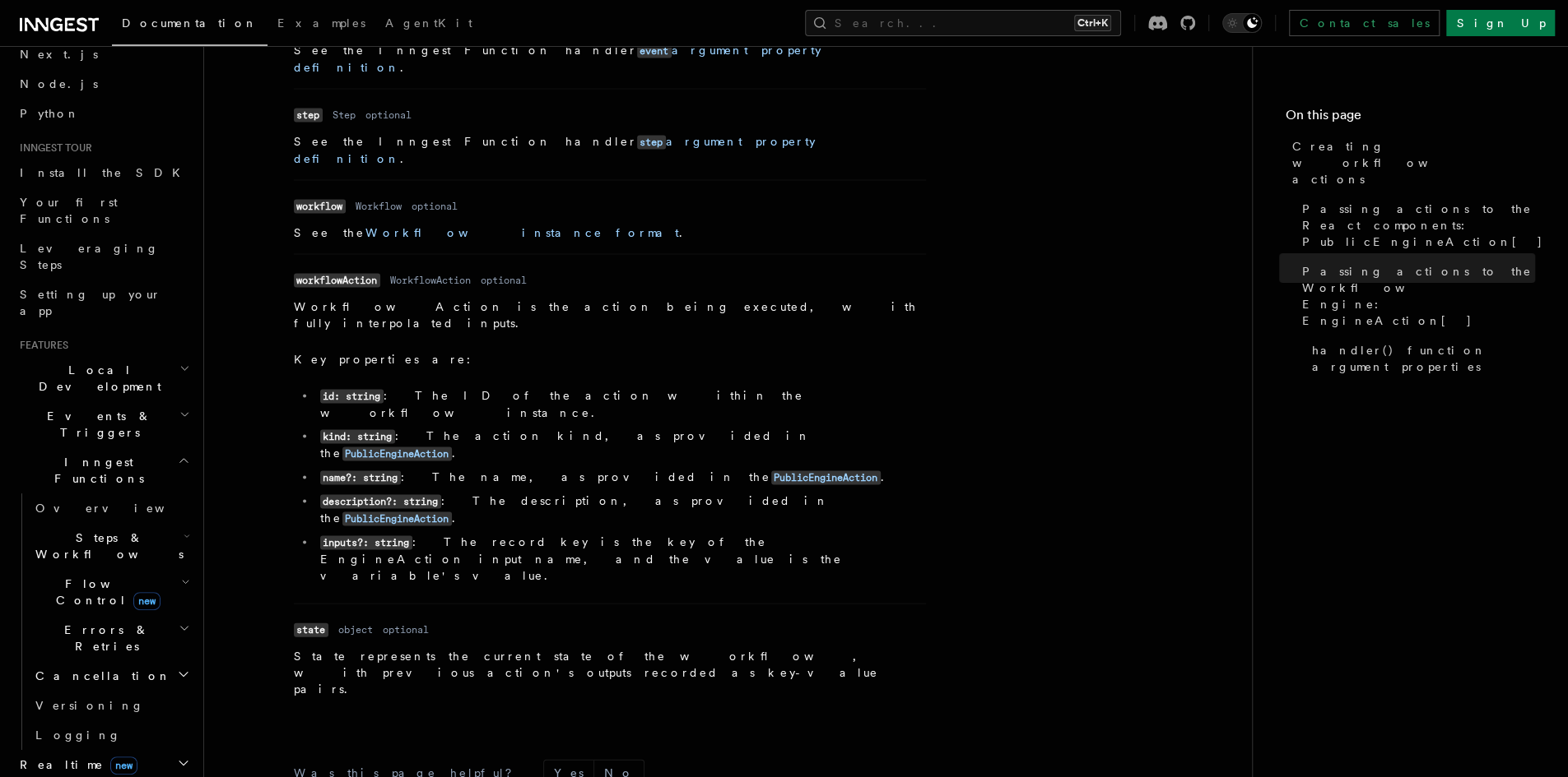
scroll to position [28, 0]
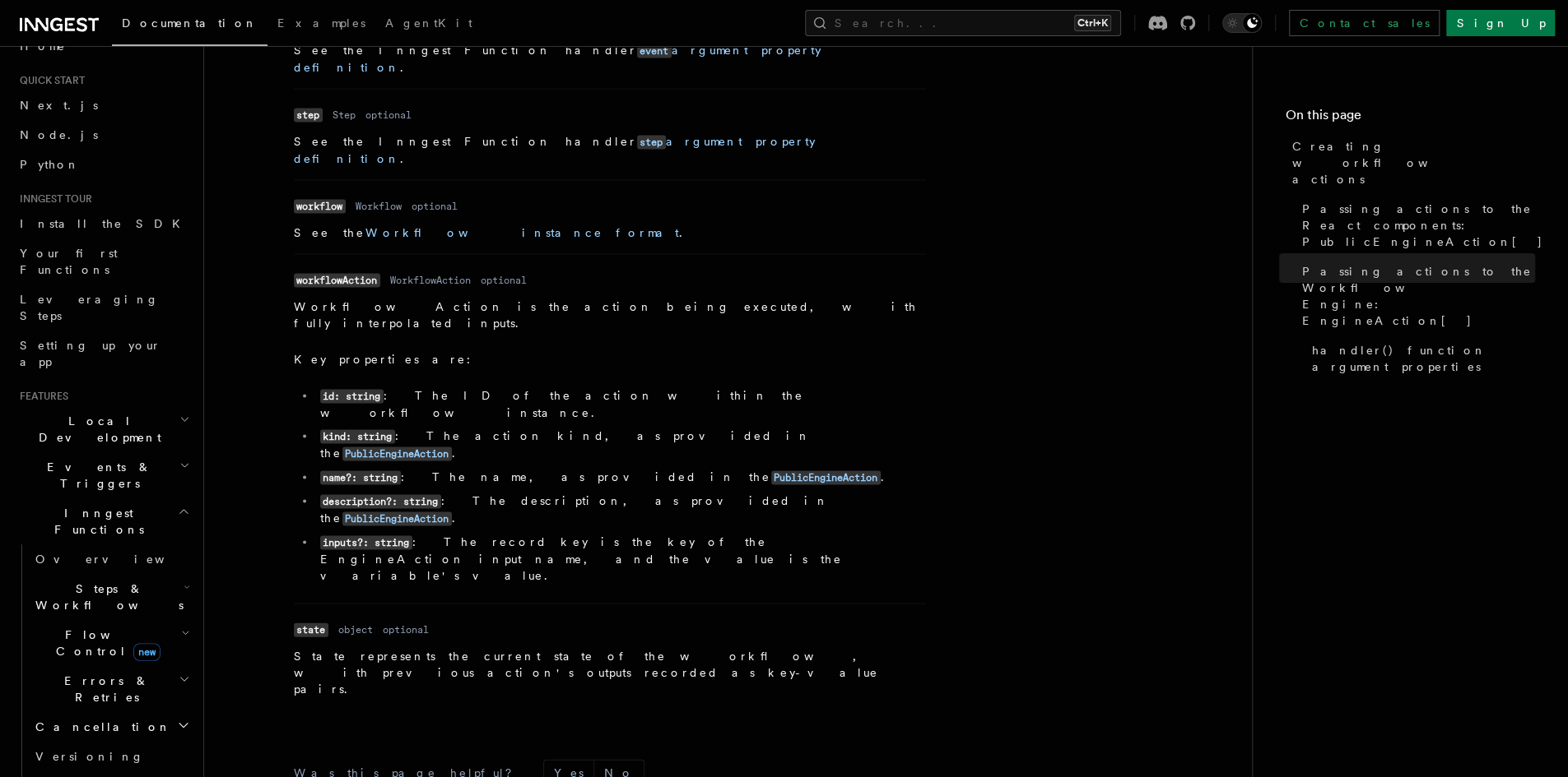
click at [178, 505] on icon "button" at bounding box center [183, 512] width 12 height 13
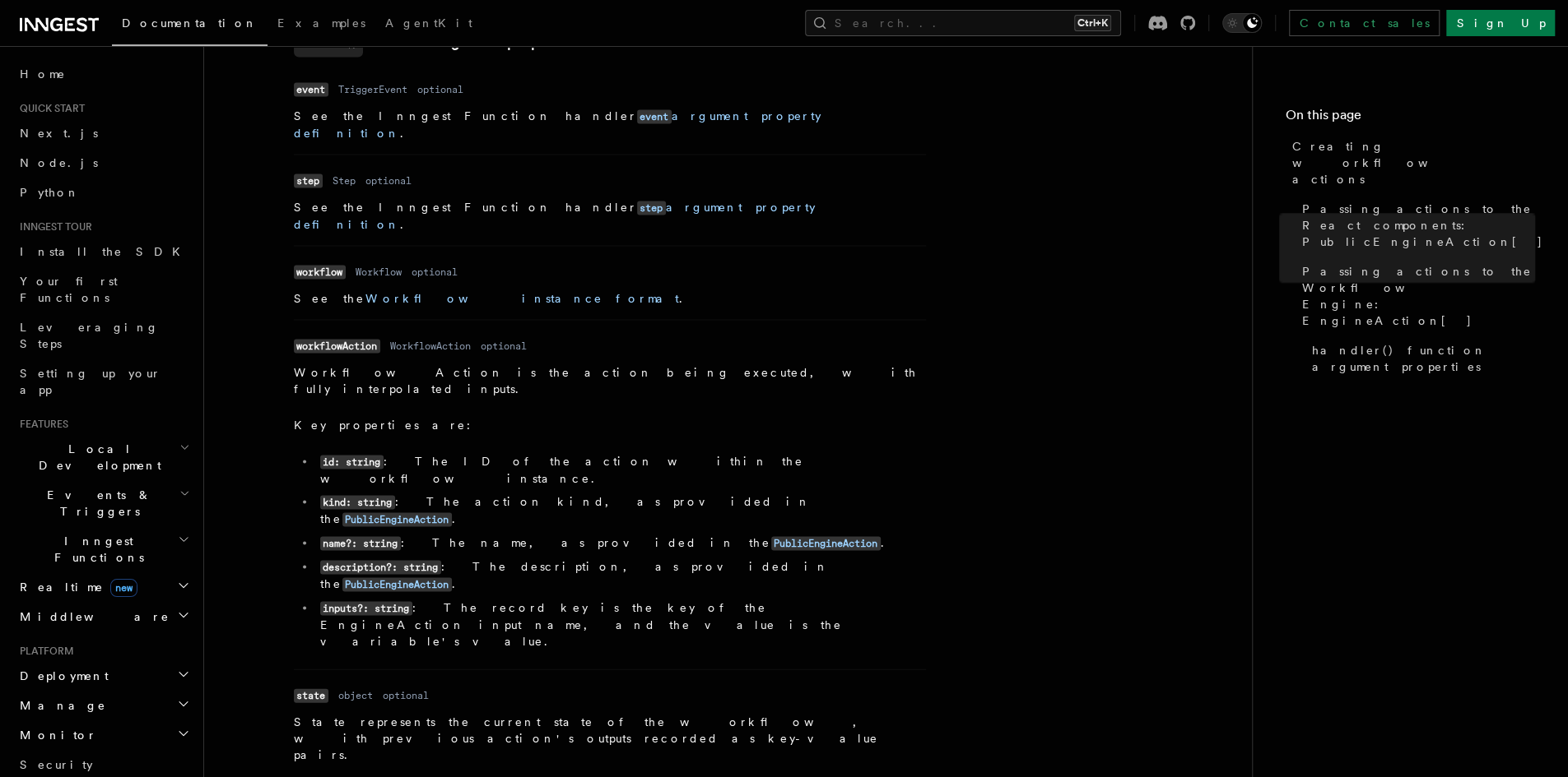
scroll to position [2348, 0]
